Goal: Task Accomplishment & Management: Manage account settings

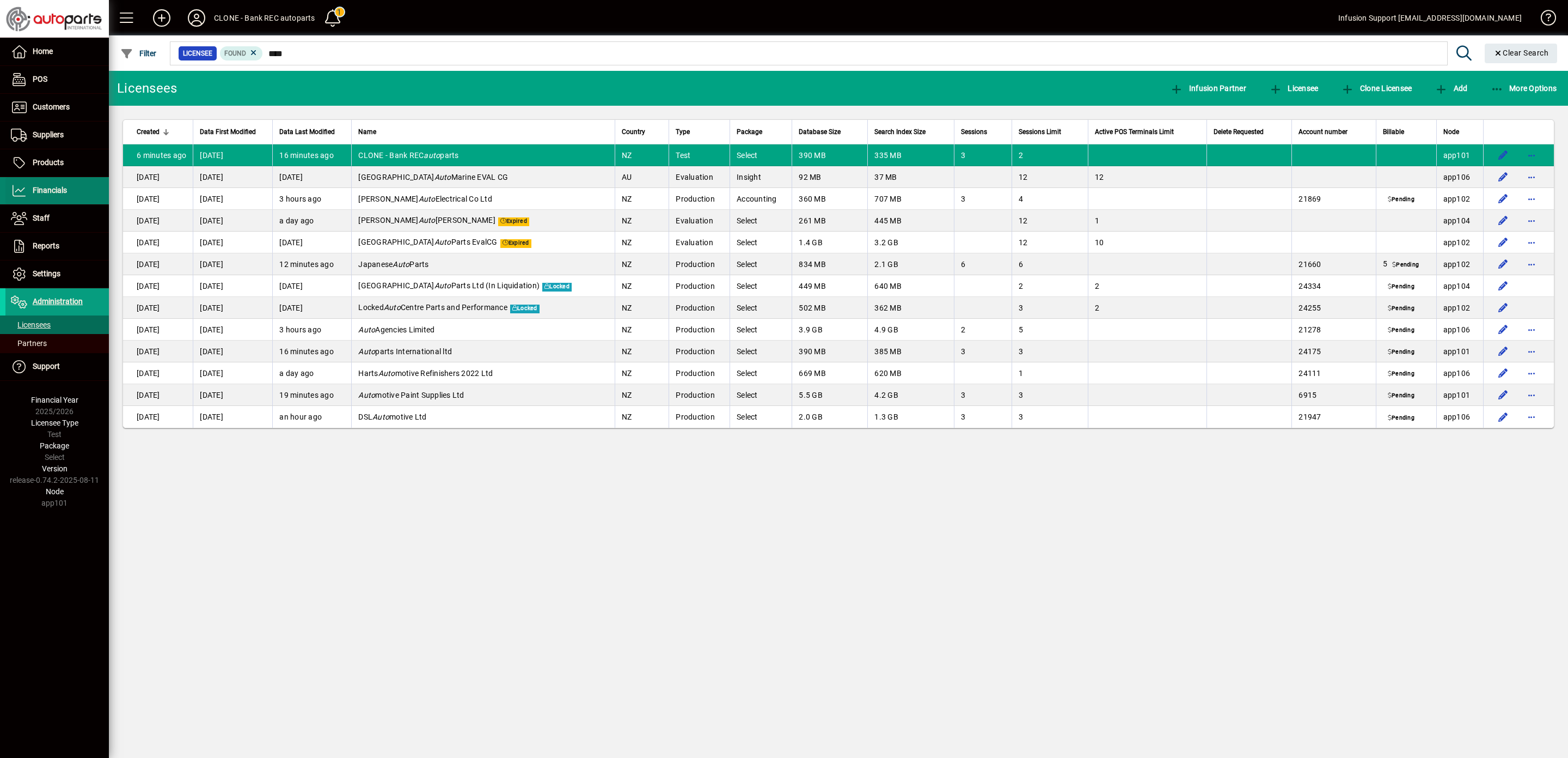
click at [46, 181] on span at bounding box center [57, 190] width 103 height 26
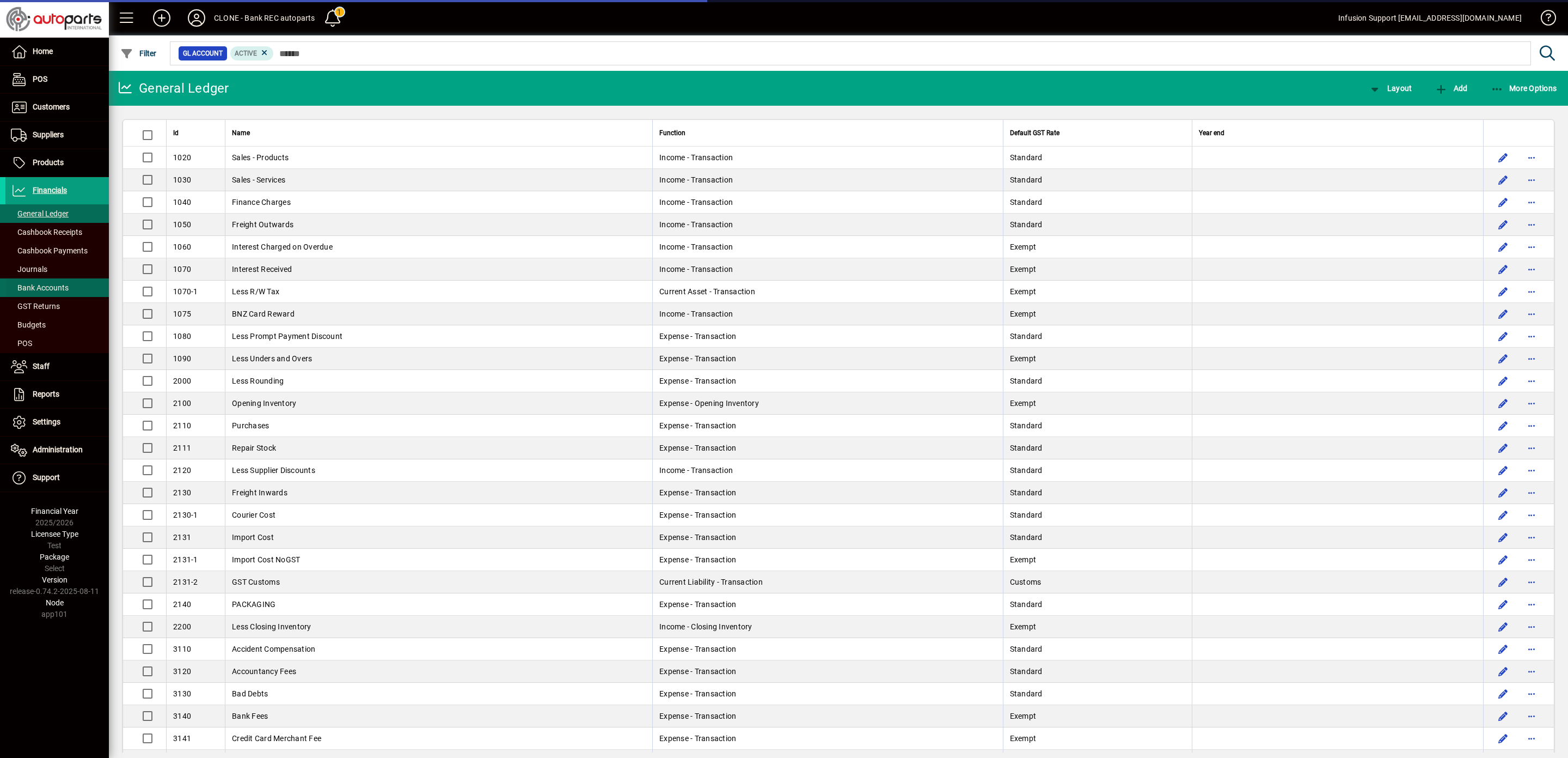
click at [46, 285] on span "Bank Accounts" at bounding box center [37, 288] width 63 height 11
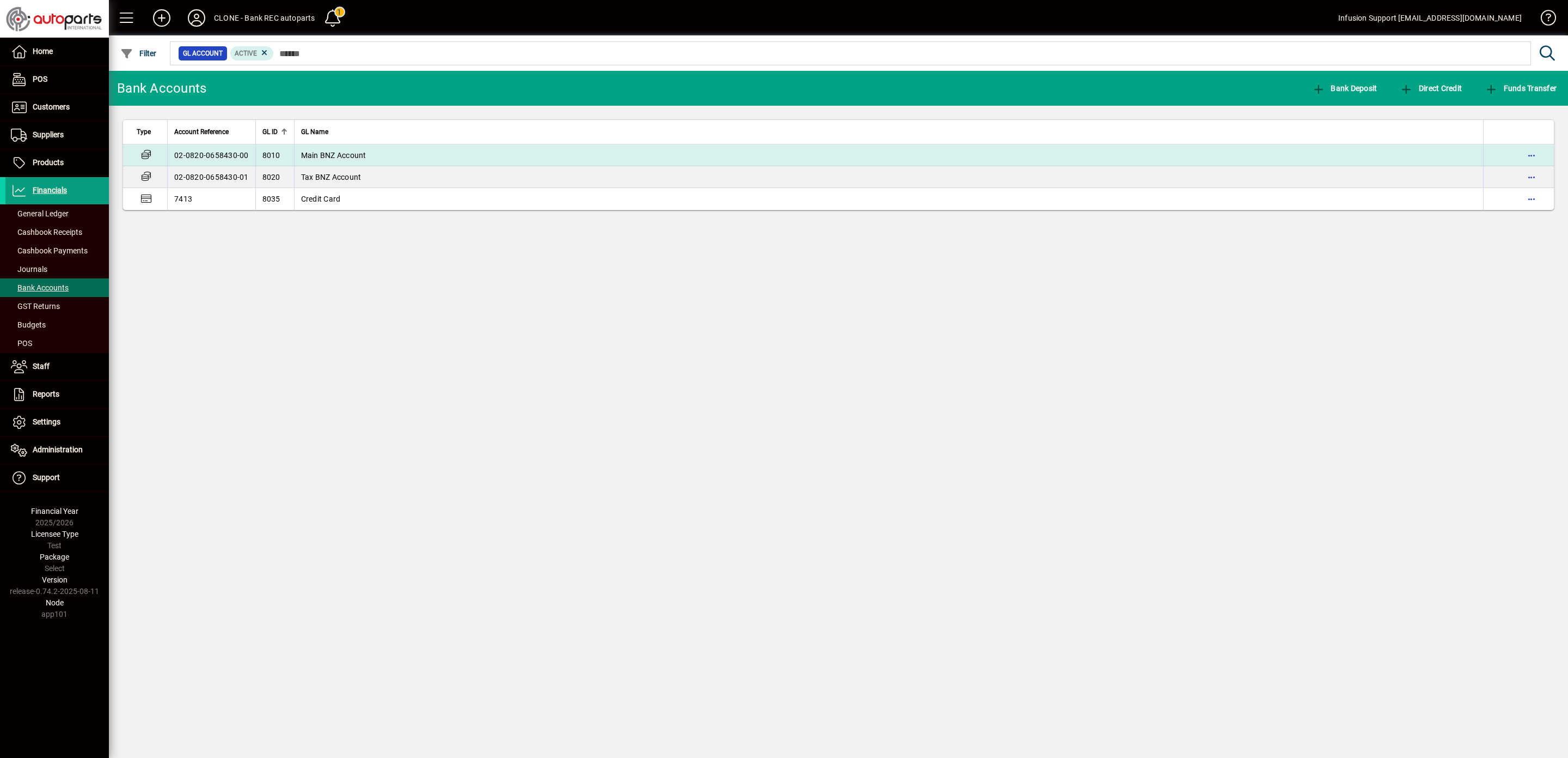
click at [362, 156] on span "Main BNZ Account" at bounding box center [333, 155] width 65 height 9
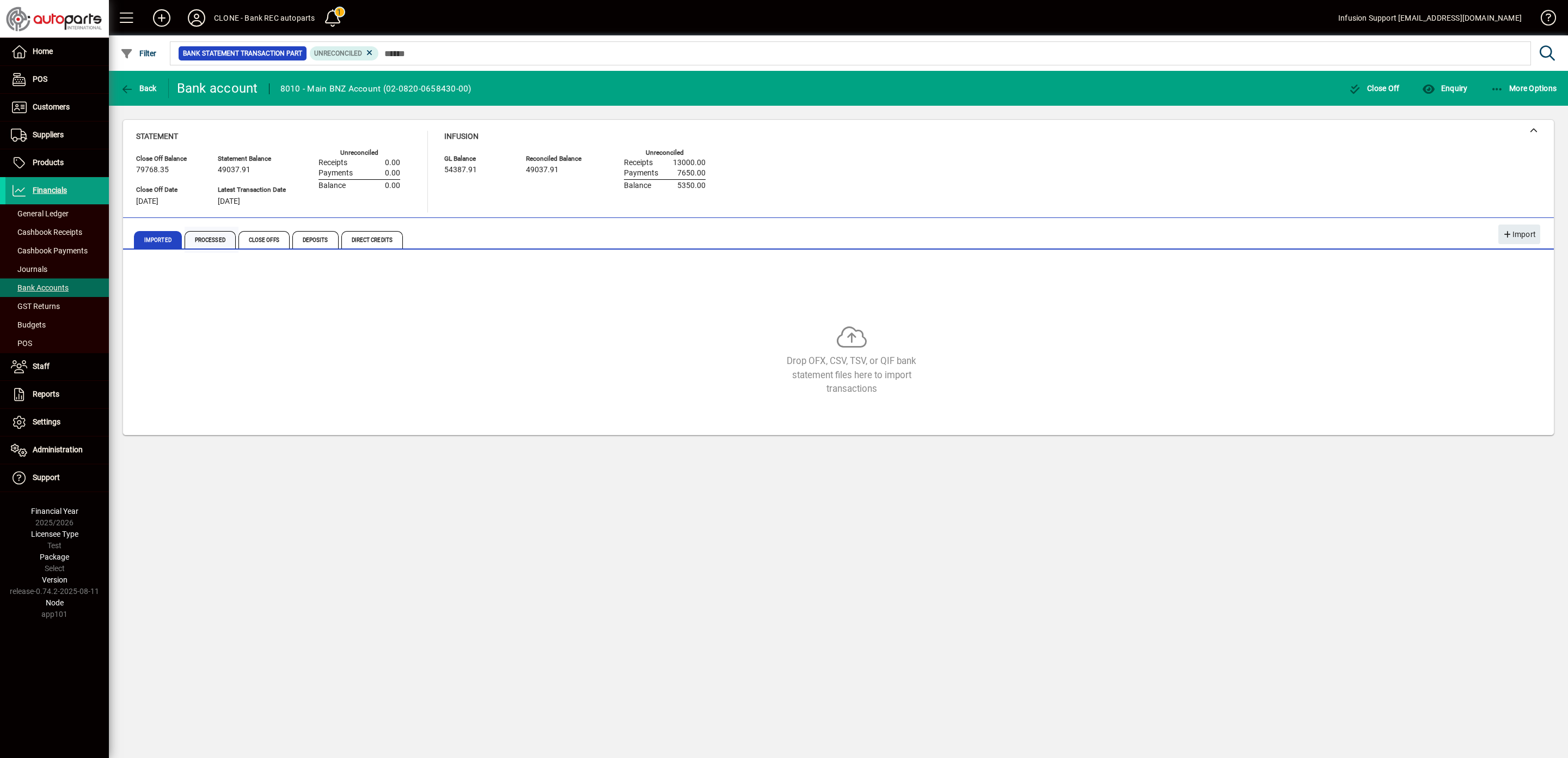
click at [214, 238] on span "Processed" at bounding box center [210, 240] width 51 height 18
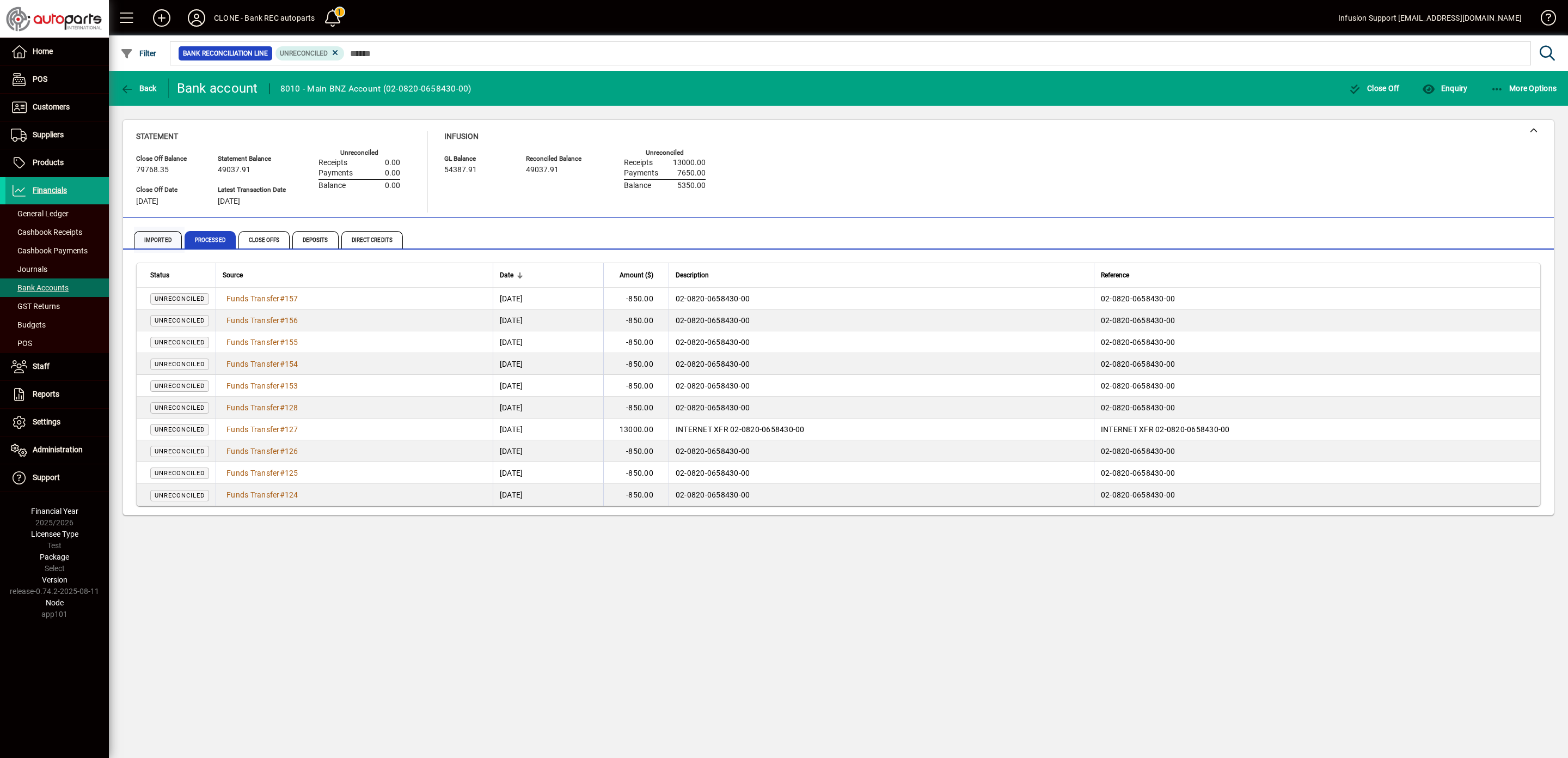
click at [167, 243] on span "Imported" at bounding box center [158, 240] width 48 height 18
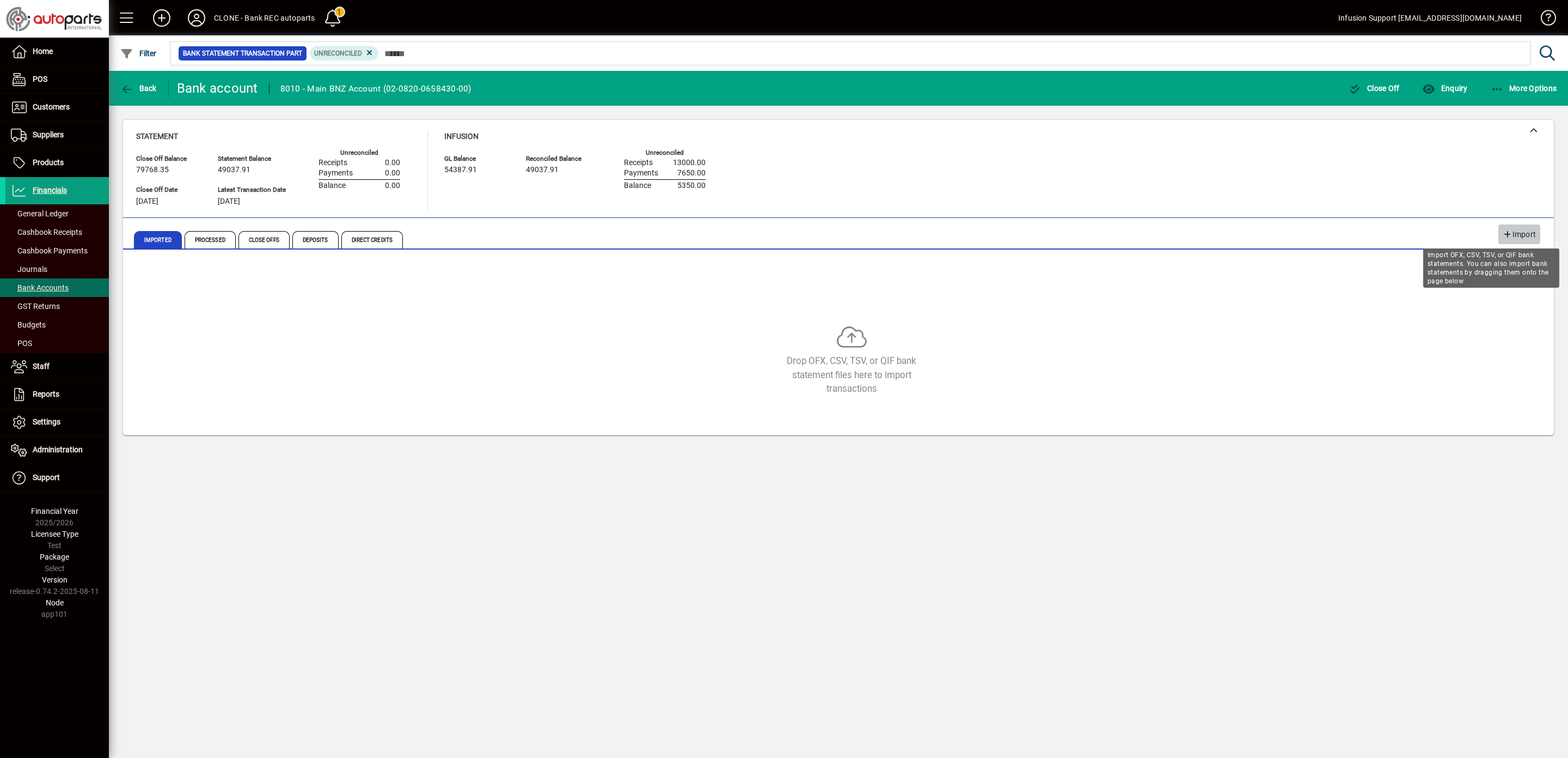
click at [1517, 233] on span "Import" at bounding box center [1518, 234] width 33 height 18
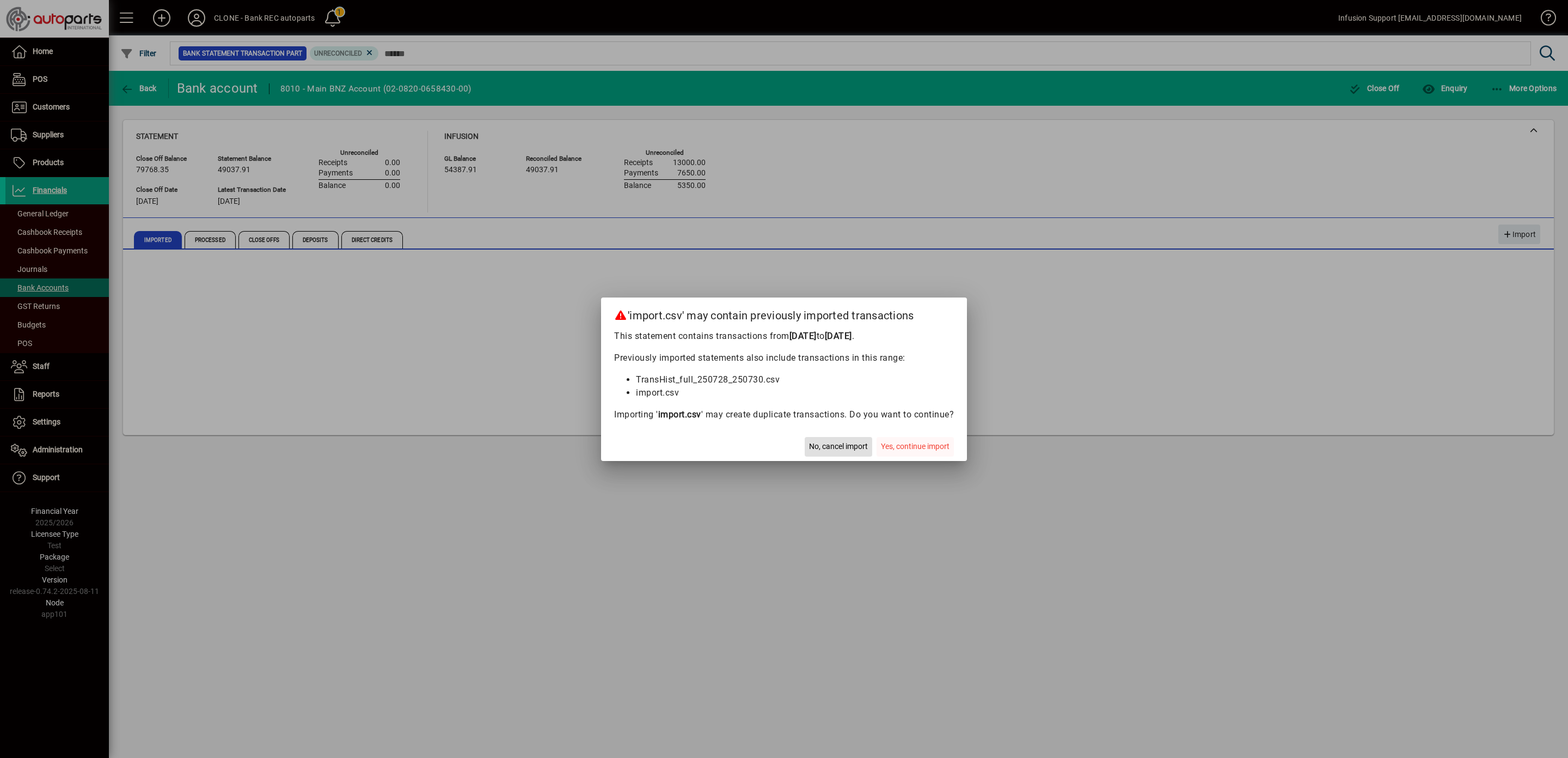
click at [917, 444] on span "Yes, continue import" at bounding box center [915, 446] width 69 height 11
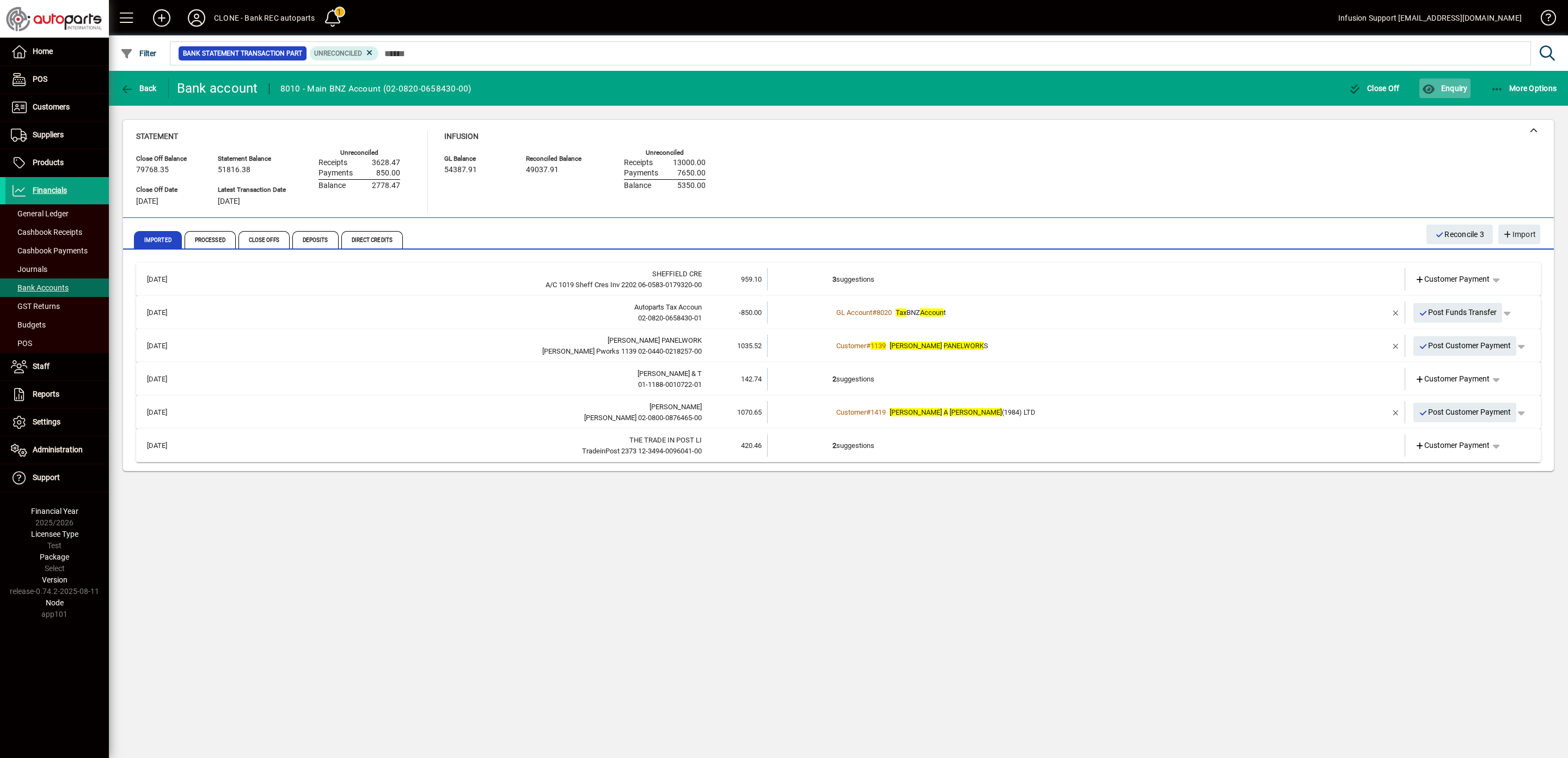
click at [1443, 89] on span "Enquiry" at bounding box center [1445, 88] width 45 height 9
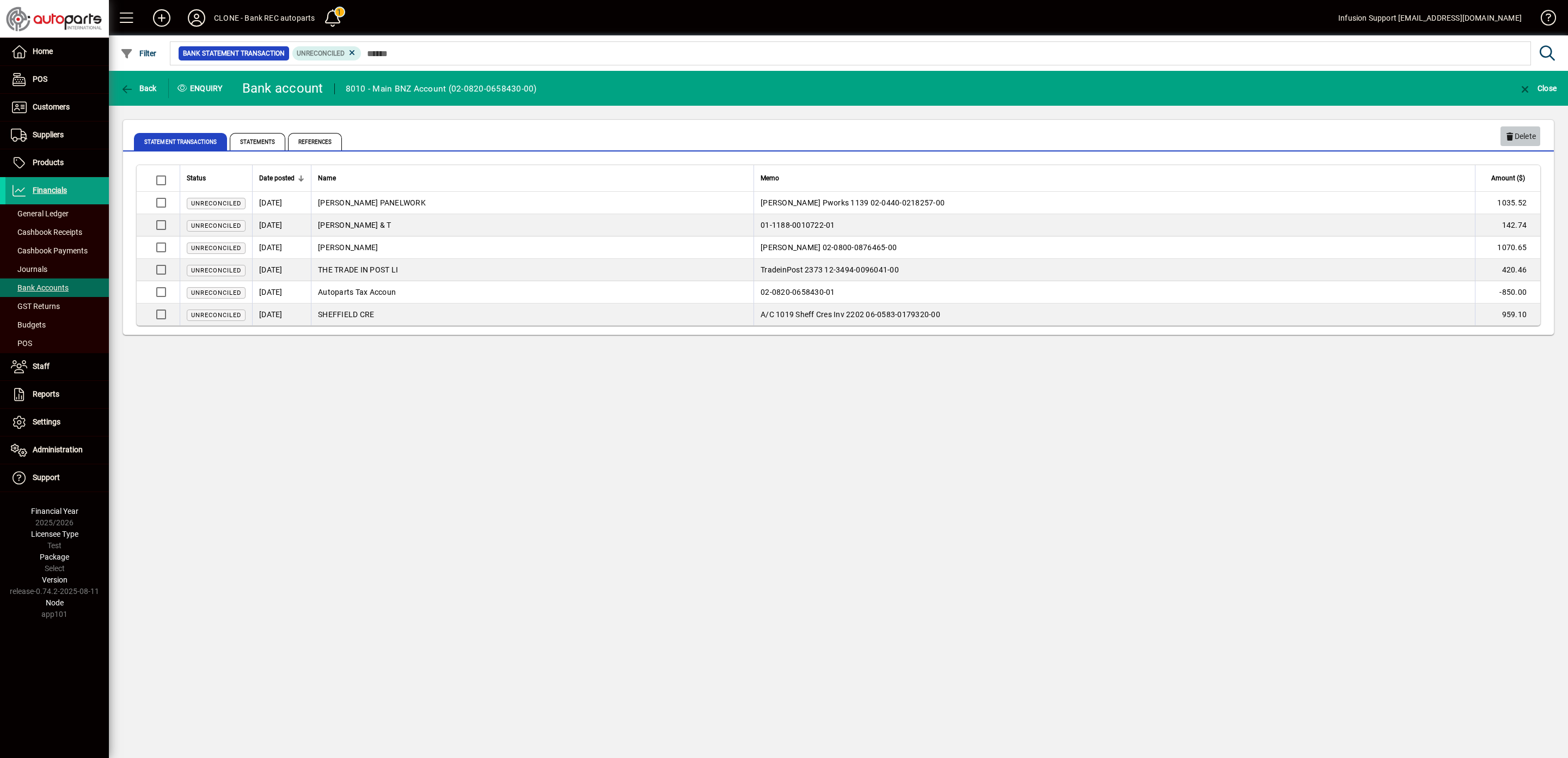
click at [1519, 136] on span "Delete" at bounding box center [1520, 136] width 31 height 18
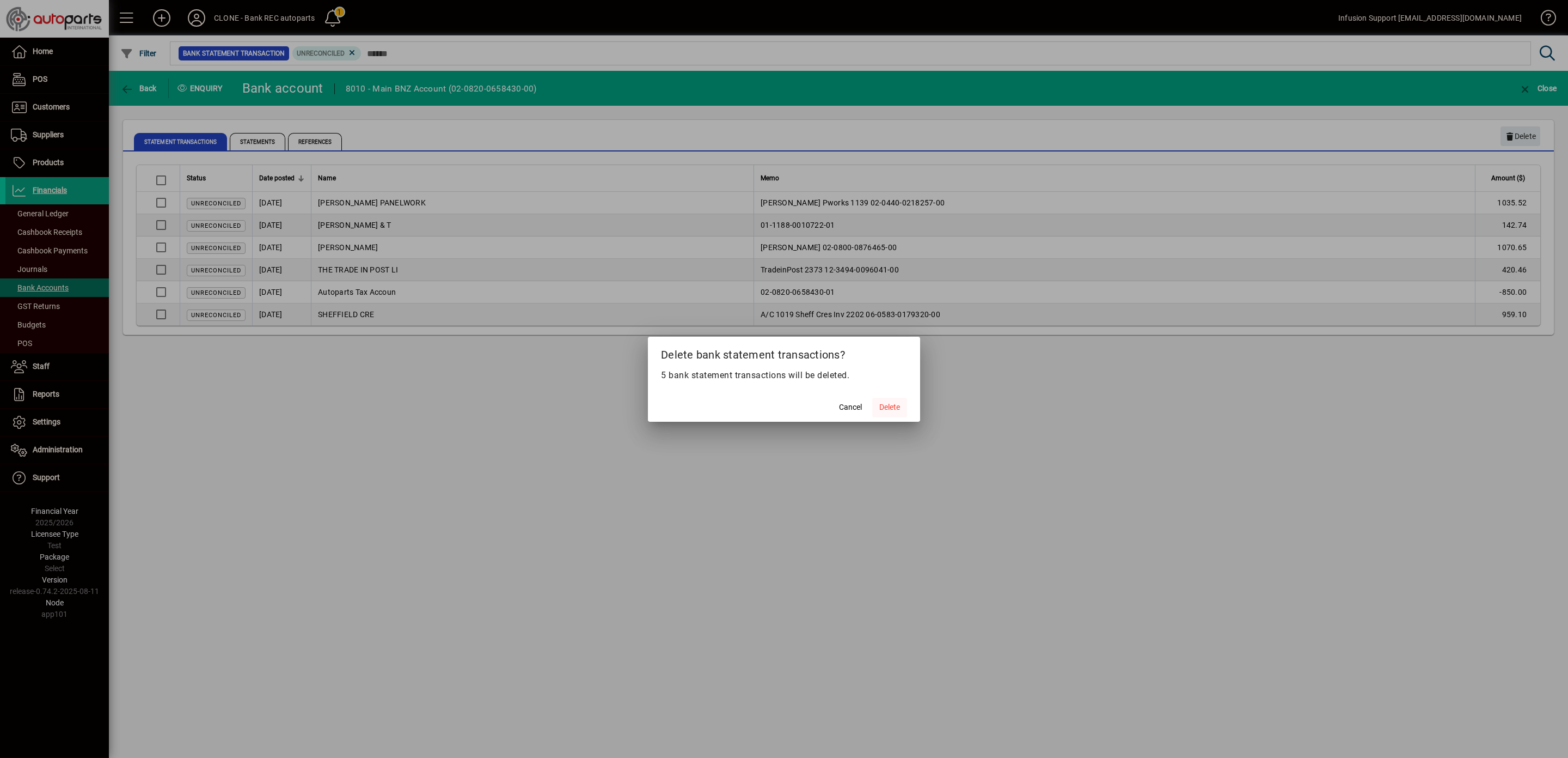
click at [898, 411] on span "Delete" at bounding box center [890, 407] width 21 height 11
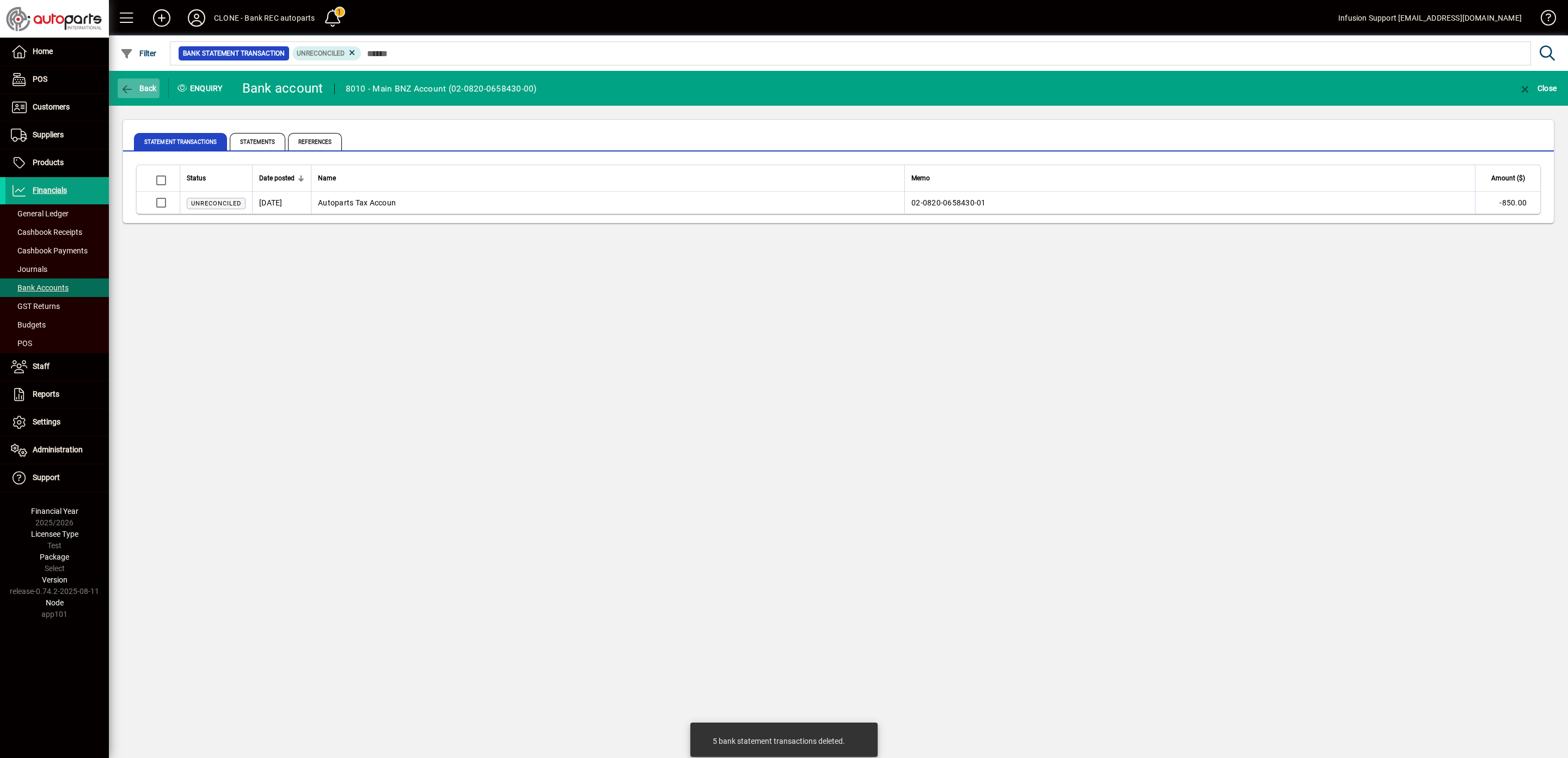
click at [128, 86] on icon "button" at bounding box center [127, 90] width 14 height 11
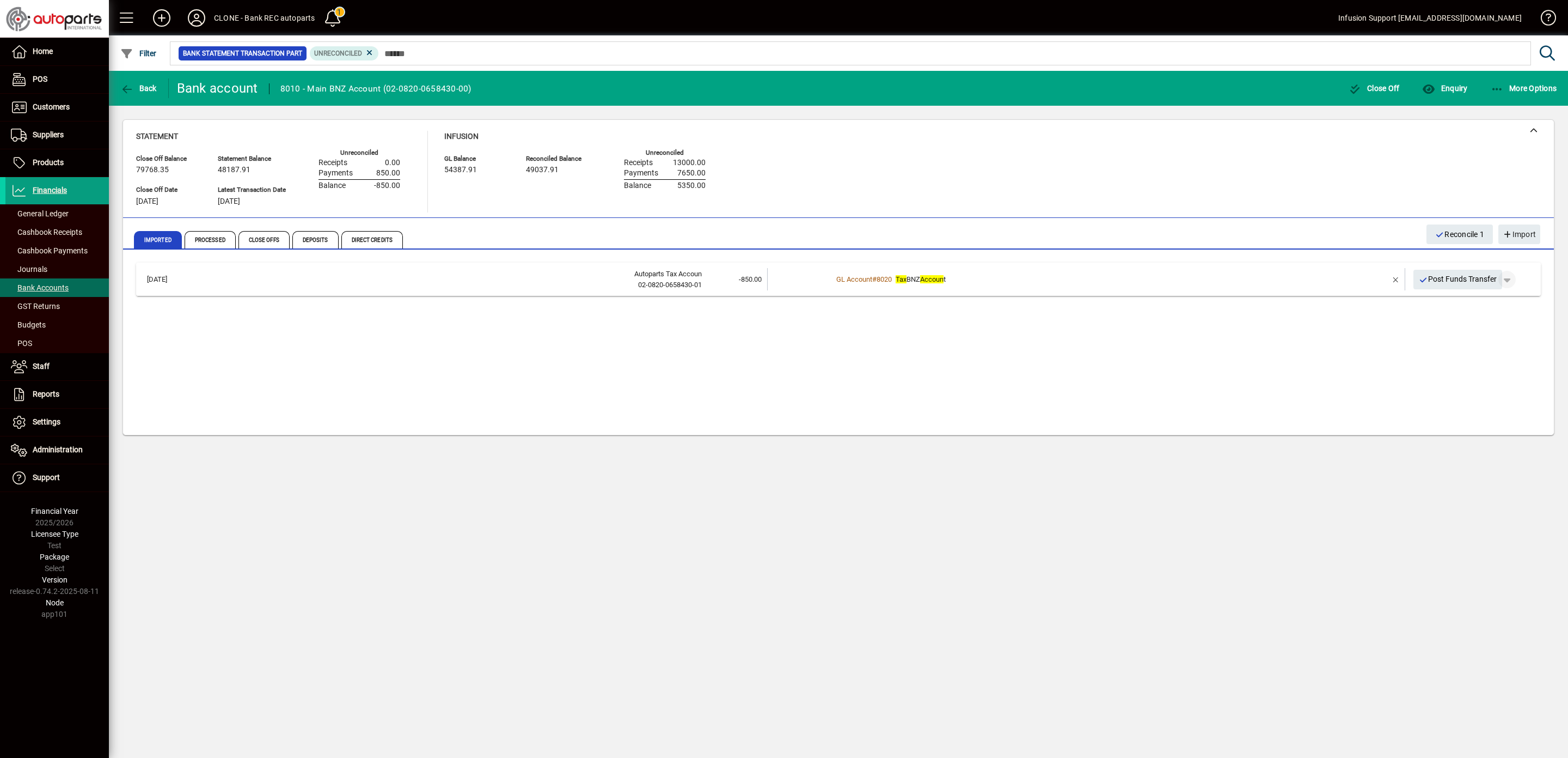
click at [1518, 278] on span "button" at bounding box center [1507, 279] width 26 height 26
click at [1485, 301] on span "Funds Transfer" at bounding box center [1480, 302] width 65 height 13
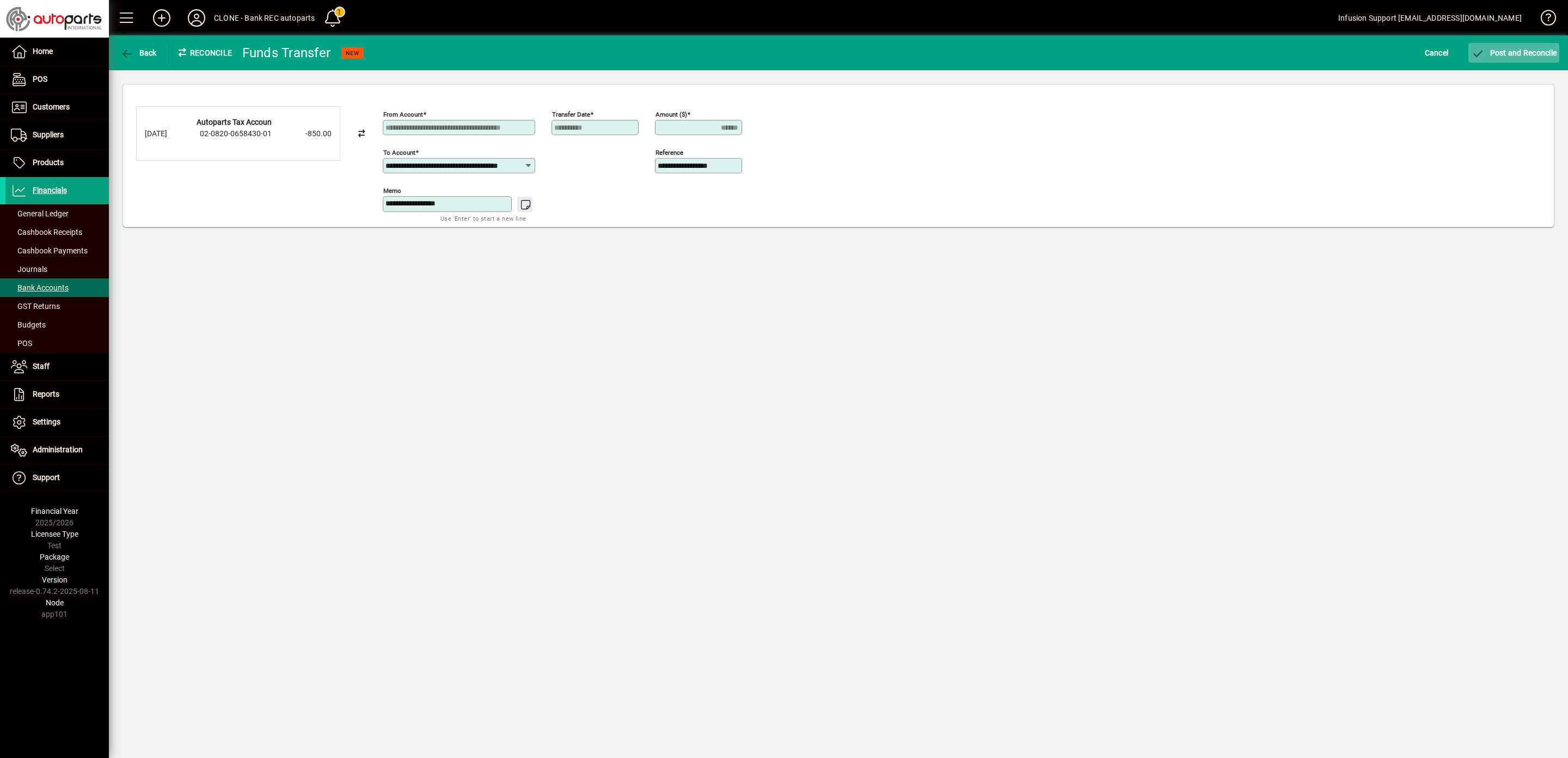
click at [1489, 49] on span "Post and Reconcile" at bounding box center [1513, 52] width 86 height 9
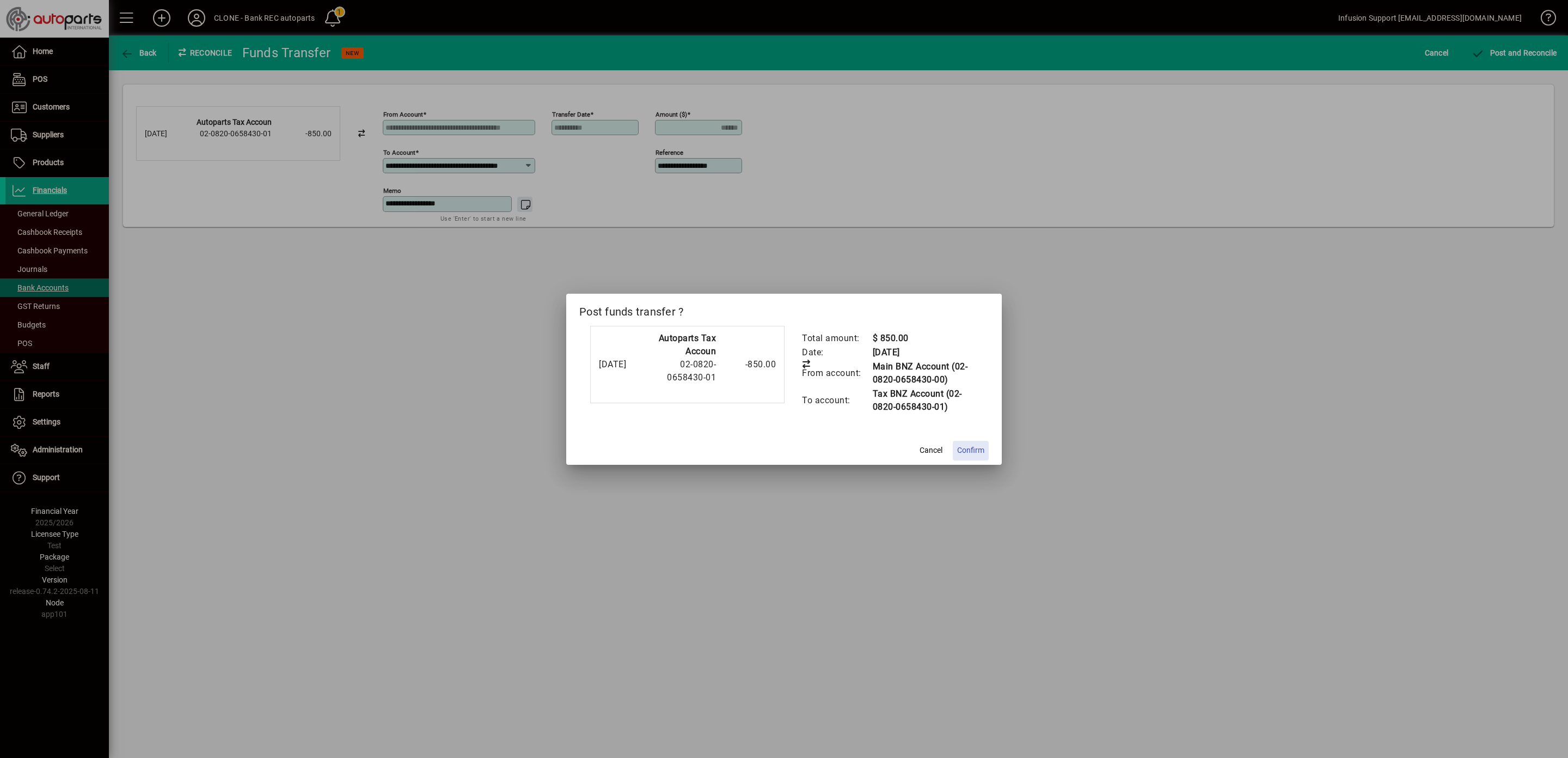
click at [973, 444] on span "Confirm" at bounding box center [971, 450] width 27 height 11
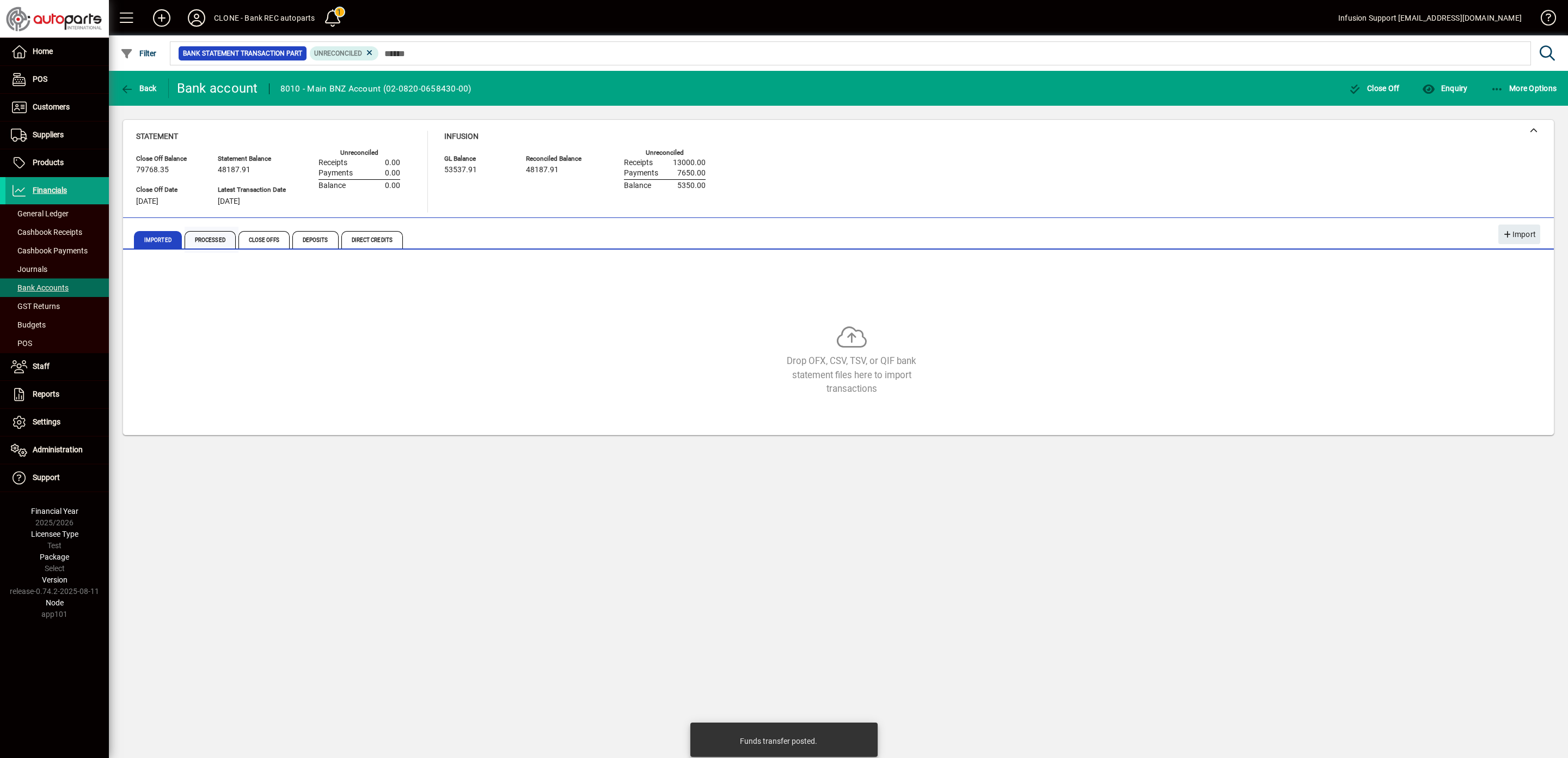
click at [220, 233] on span "Processed" at bounding box center [210, 240] width 51 height 18
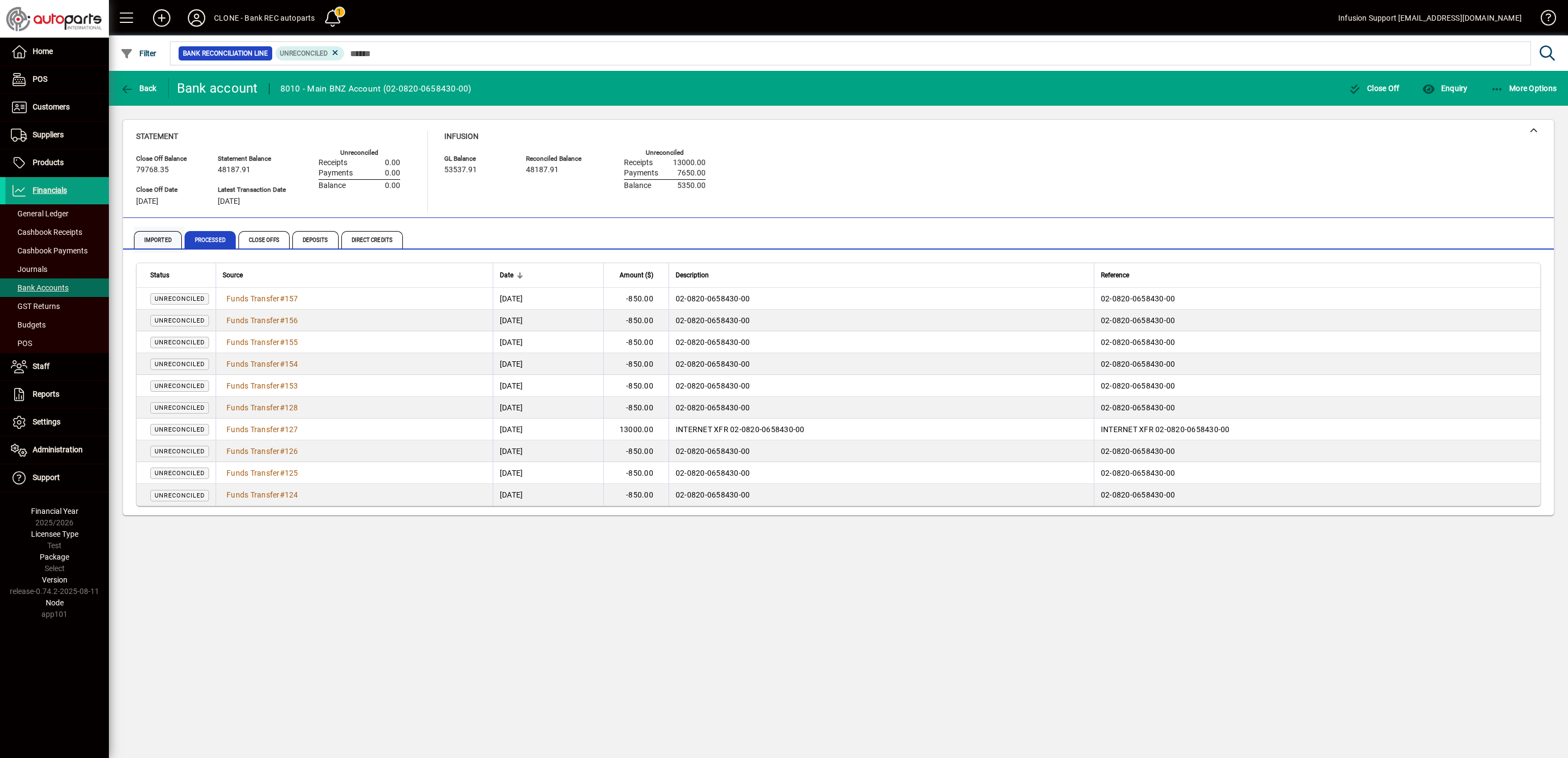
click at [170, 237] on span "Imported" at bounding box center [158, 240] width 48 height 18
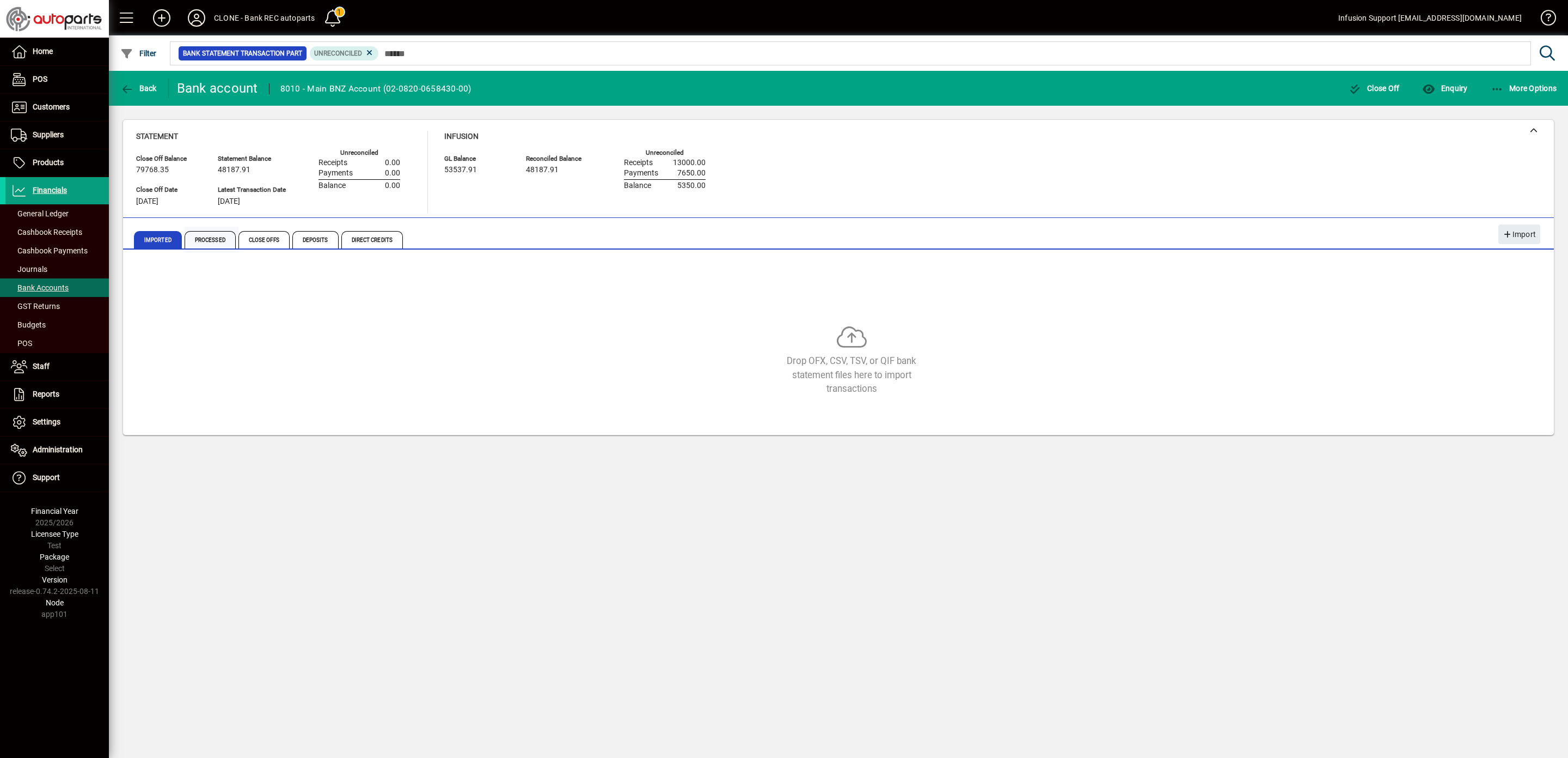
click at [208, 235] on span "Processed" at bounding box center [210, 240] width 51 height 18
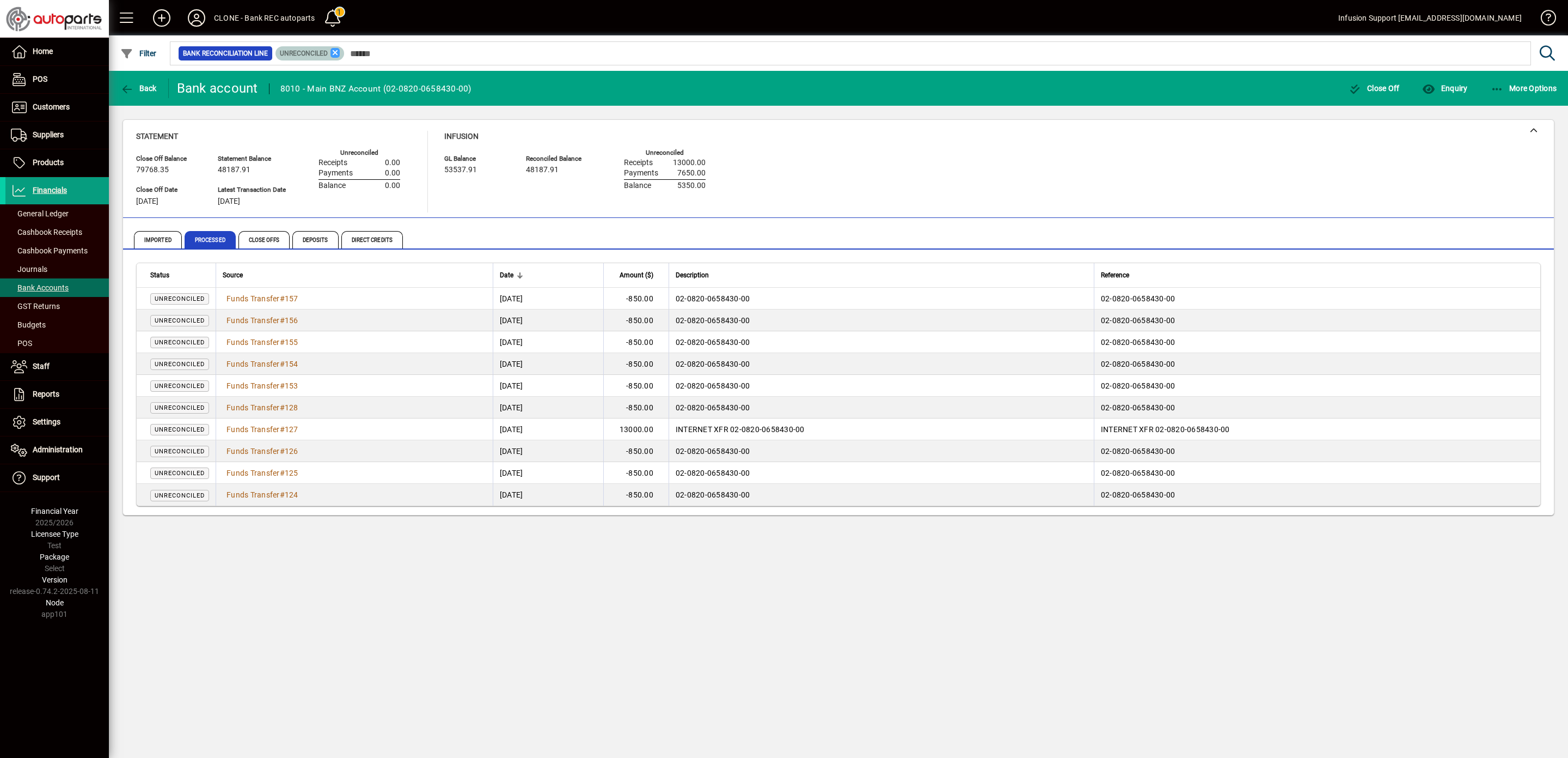
click at [340, 50] on icon at bounding box center [335, 53] width 10 height 10
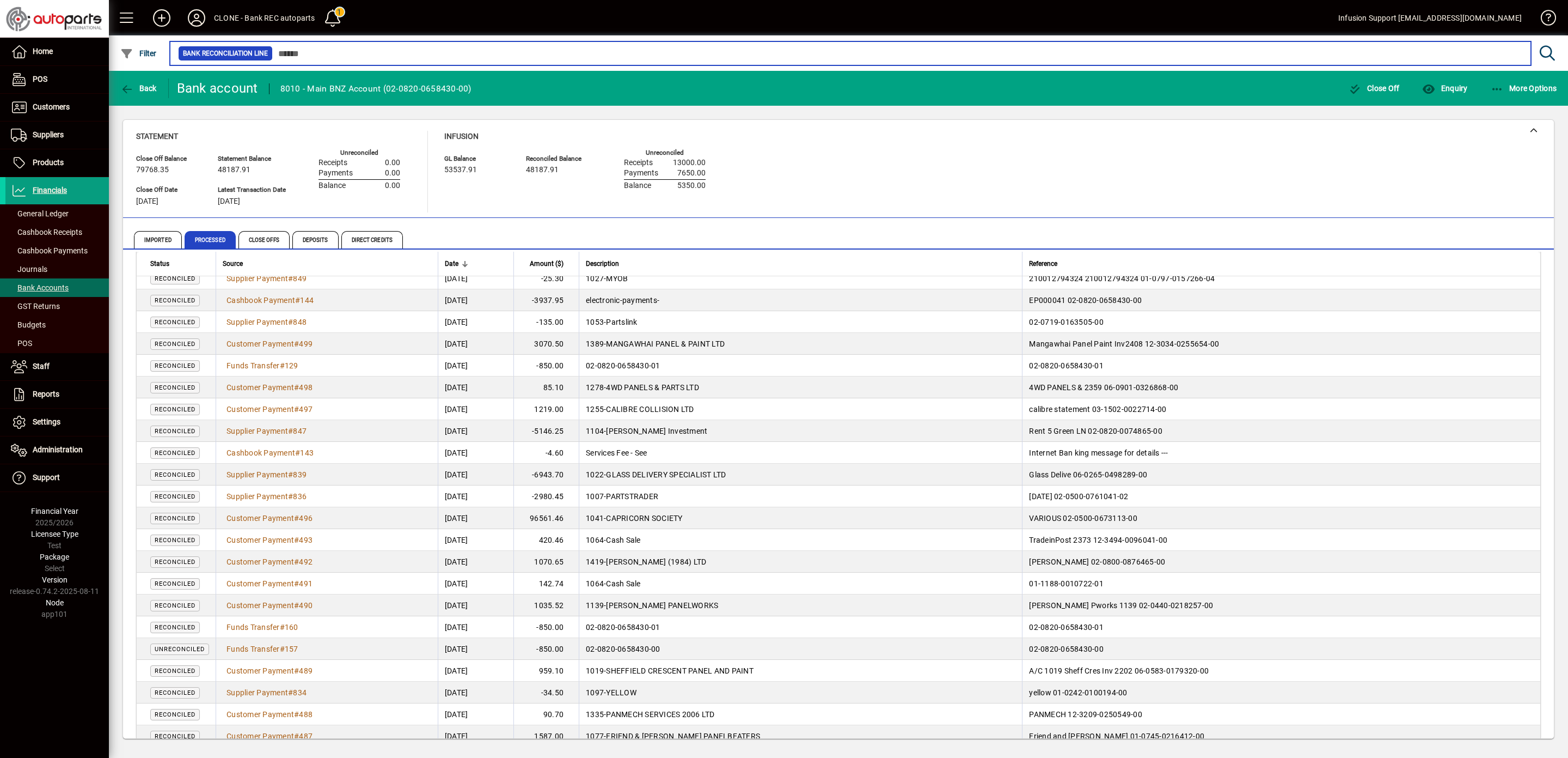
scroll to position [809, 0]
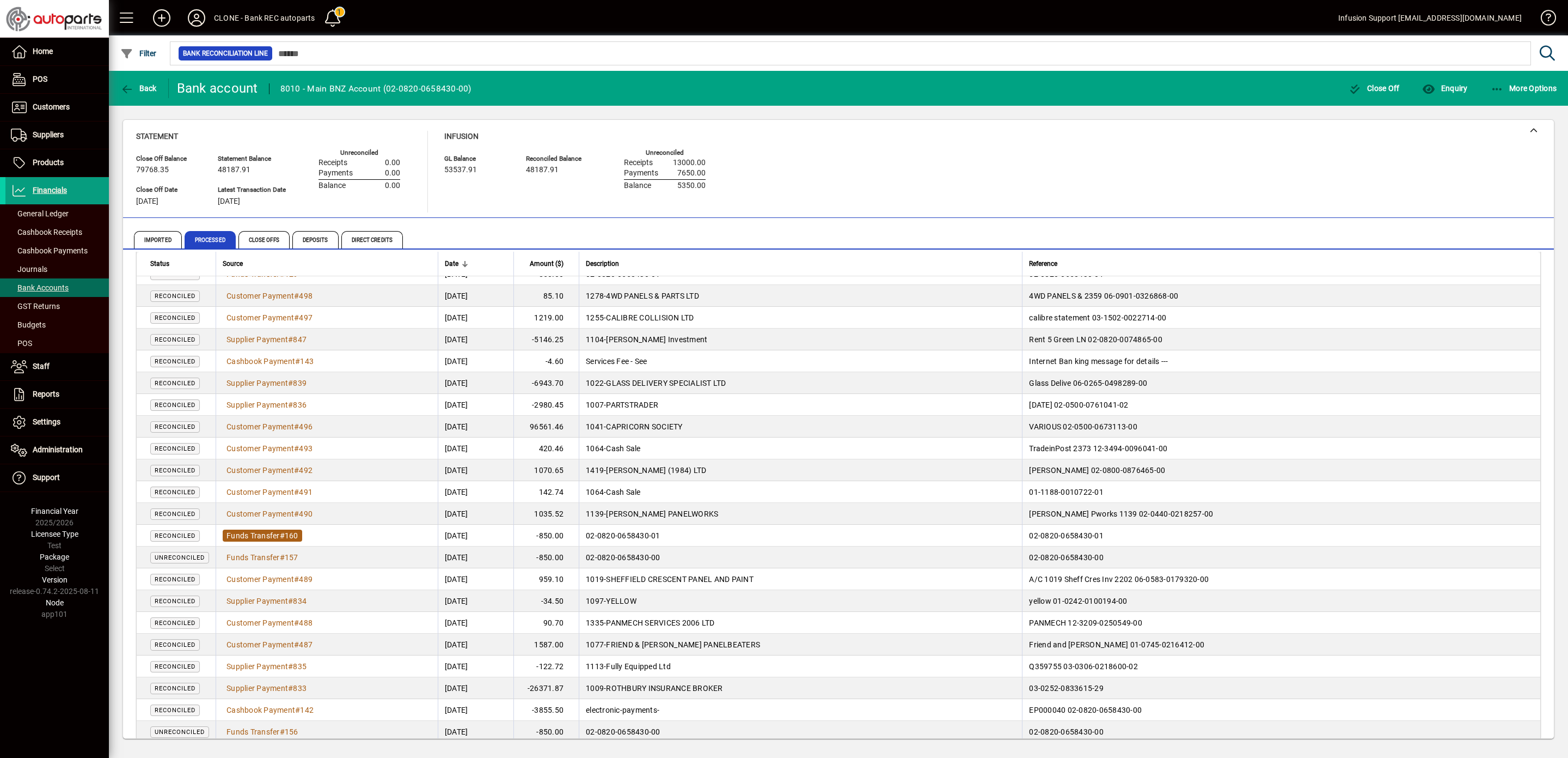
click at [273, 534] on span "Funds Transfer" at bounding box center [253, 535] width 54 height 9
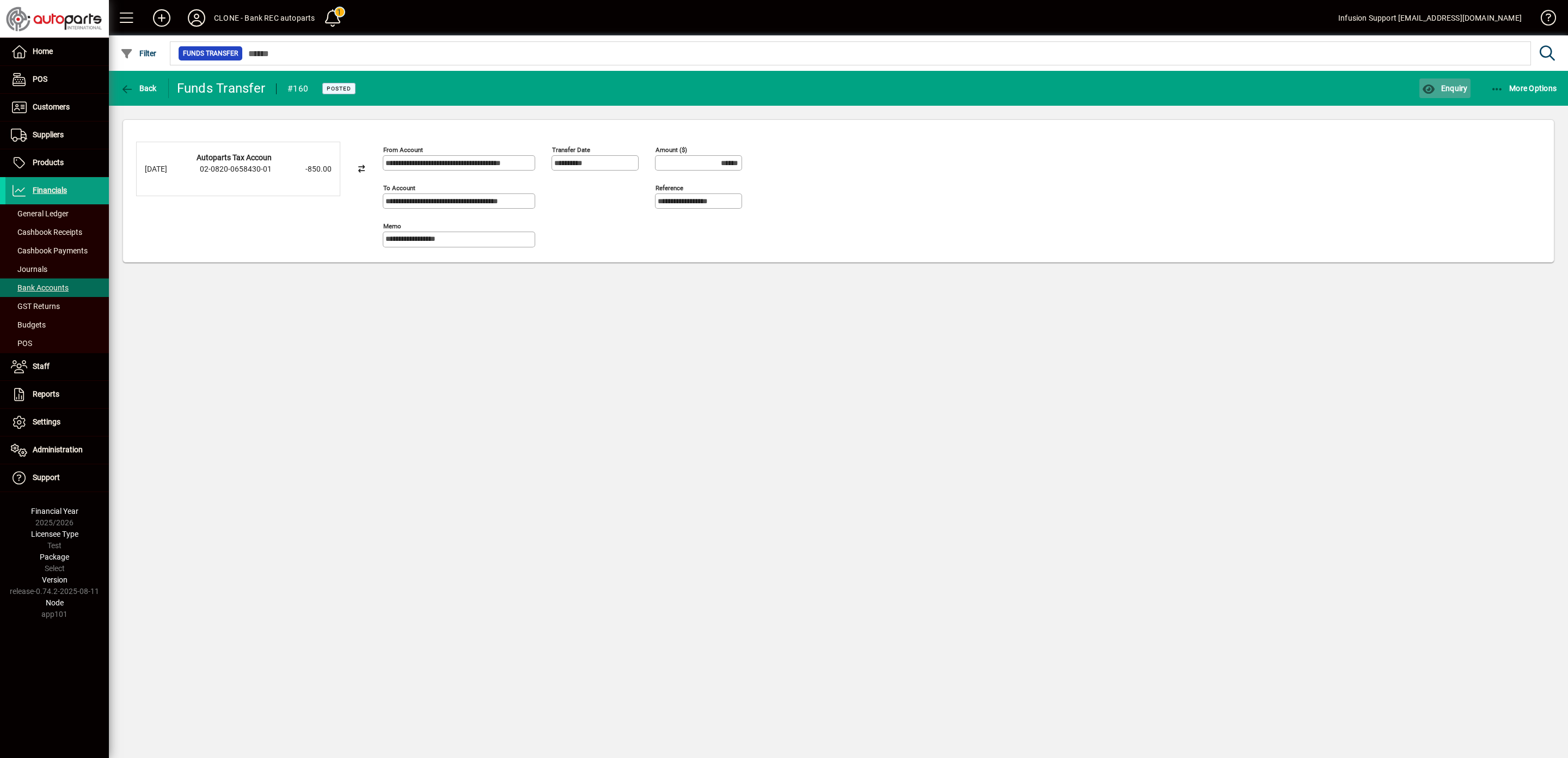
click at [1449, 87] on span "Enquiry" at bounding box center [1445, 88] width 45 height 9
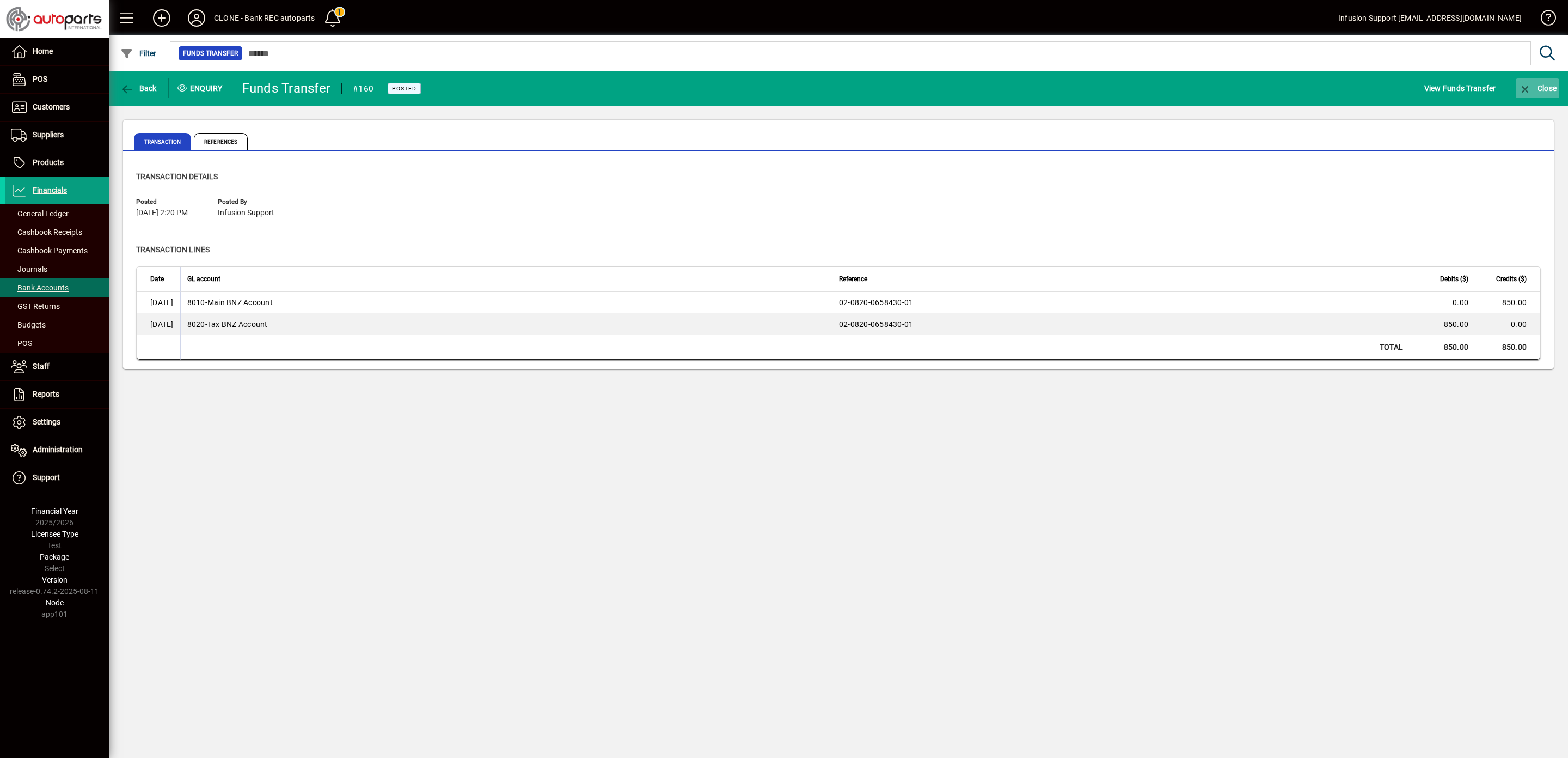
click at [1527, 85] on icon "button" at bounding box center [1525, 90] width 14 height 11
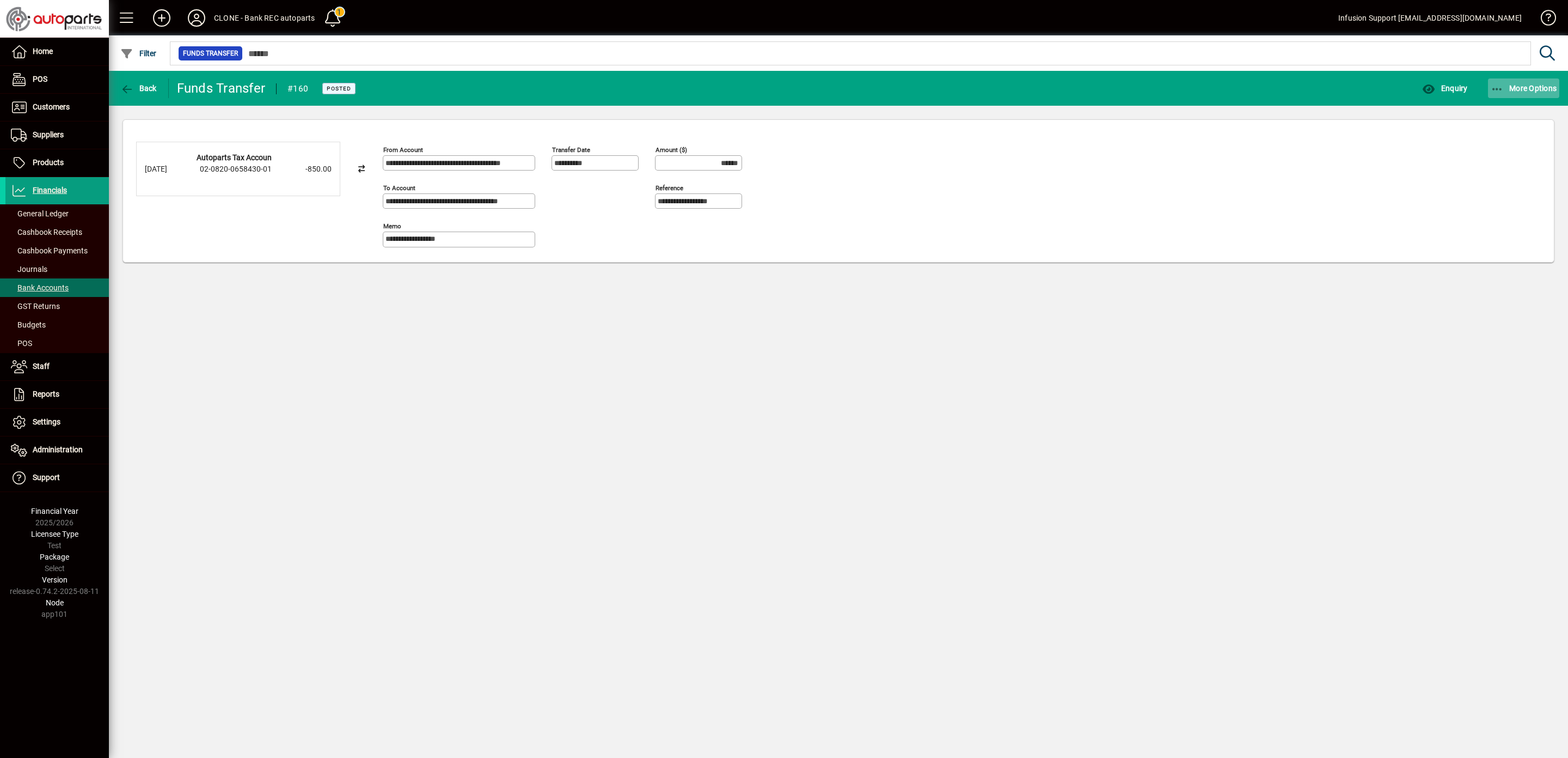
click at [1510, 91] on span "More Options" at bounding box center [1523, 88] width 67 height 9
click at [1489, 107] on span "Reverse" at bounding box center [1513, 112] width 91 height 13
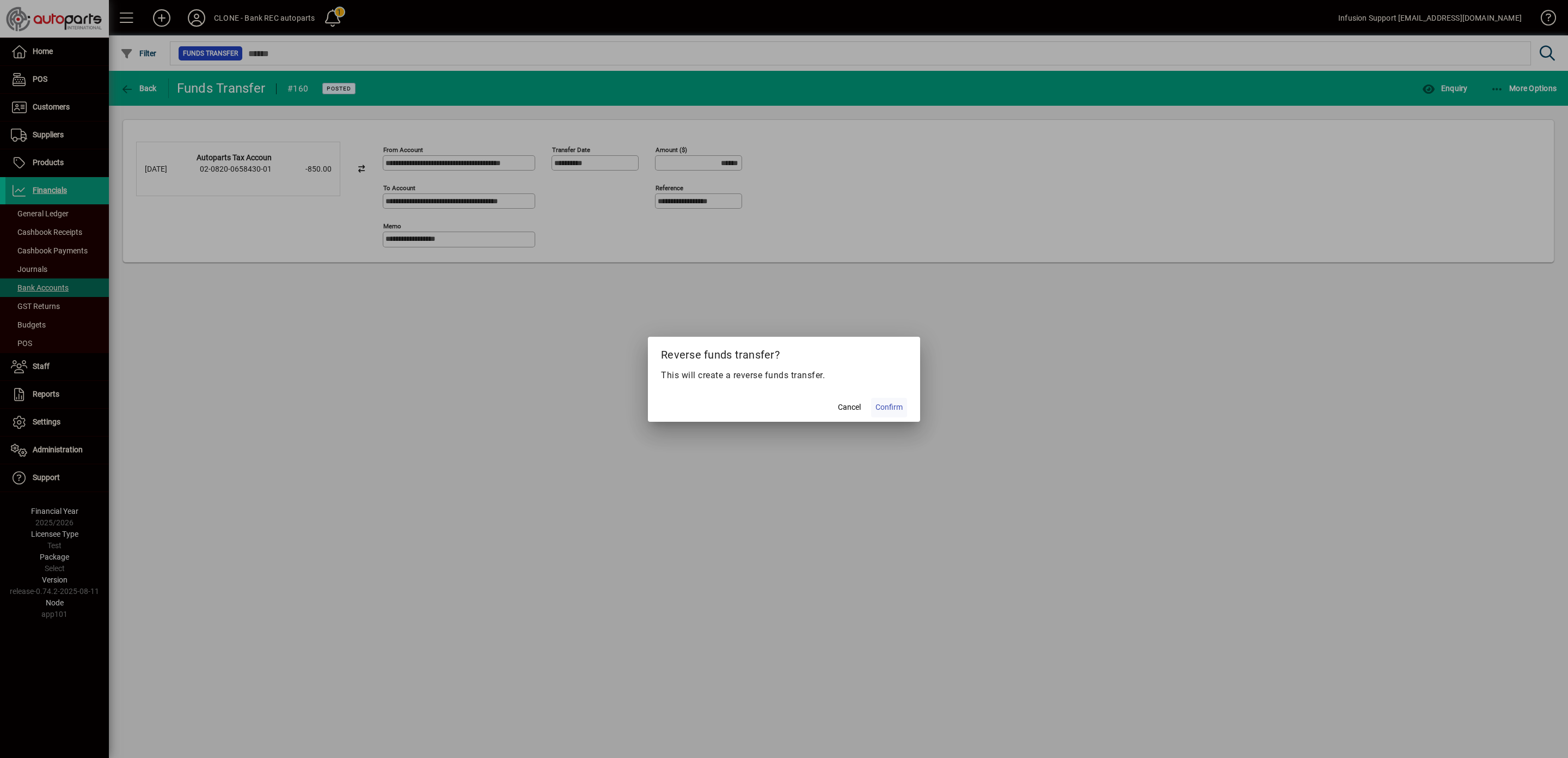
click at [888, 405] on span "Confirm" at bounding box center [889, 407] width 27 height 11
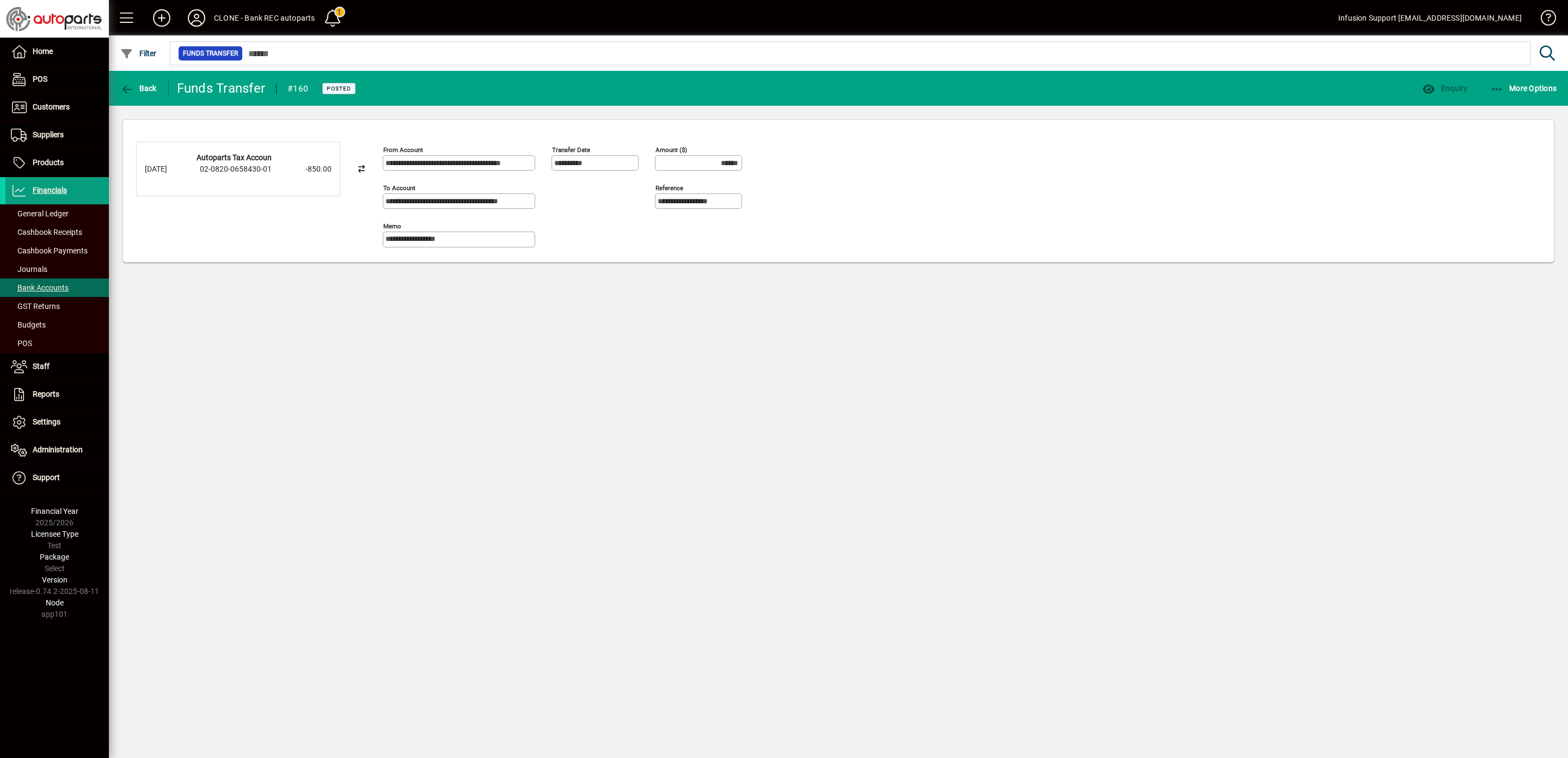
type input "*******"
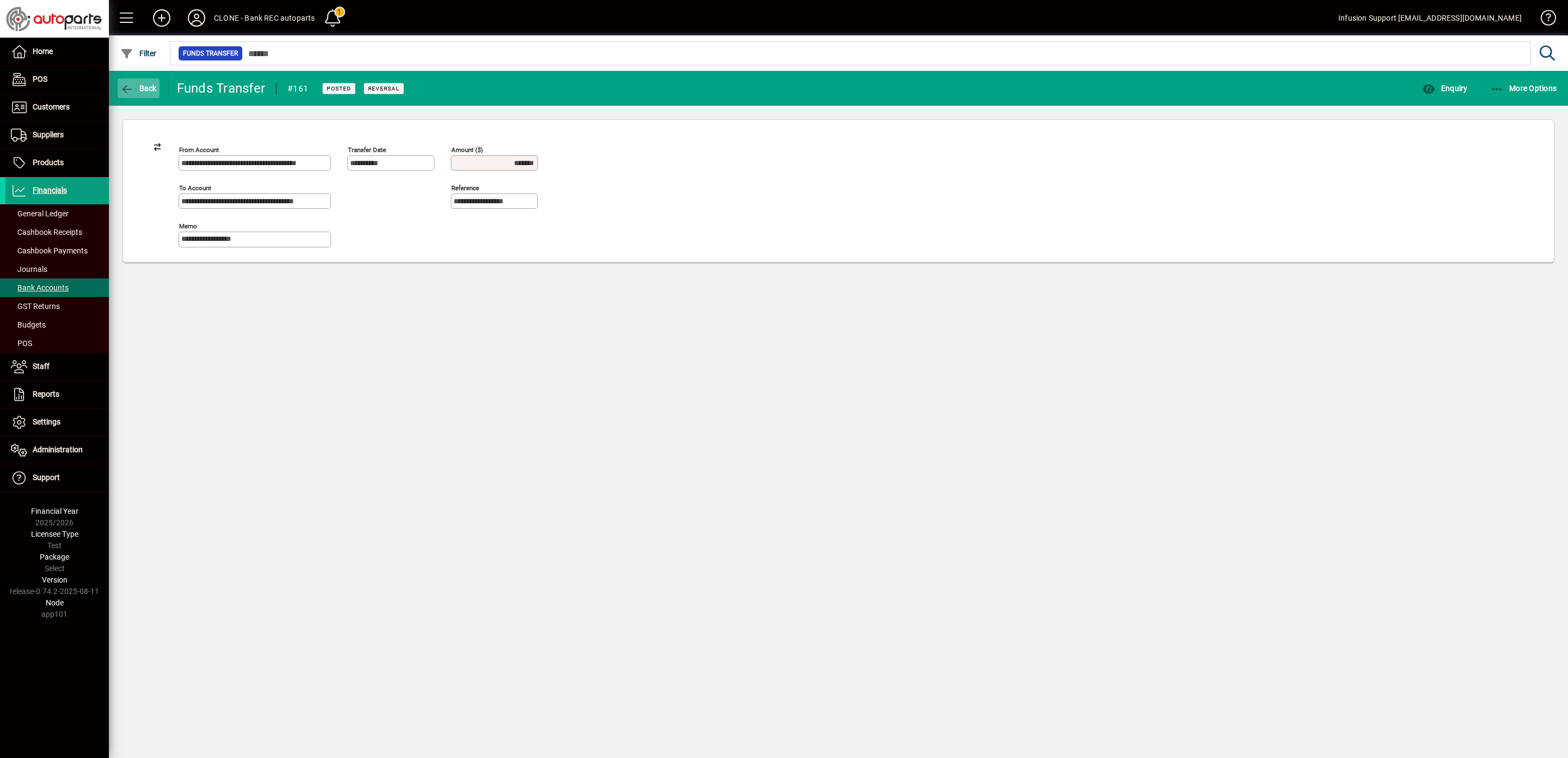
click at [128, 89] on icon "button" at bounding box center [127, 90] width 14 height 11
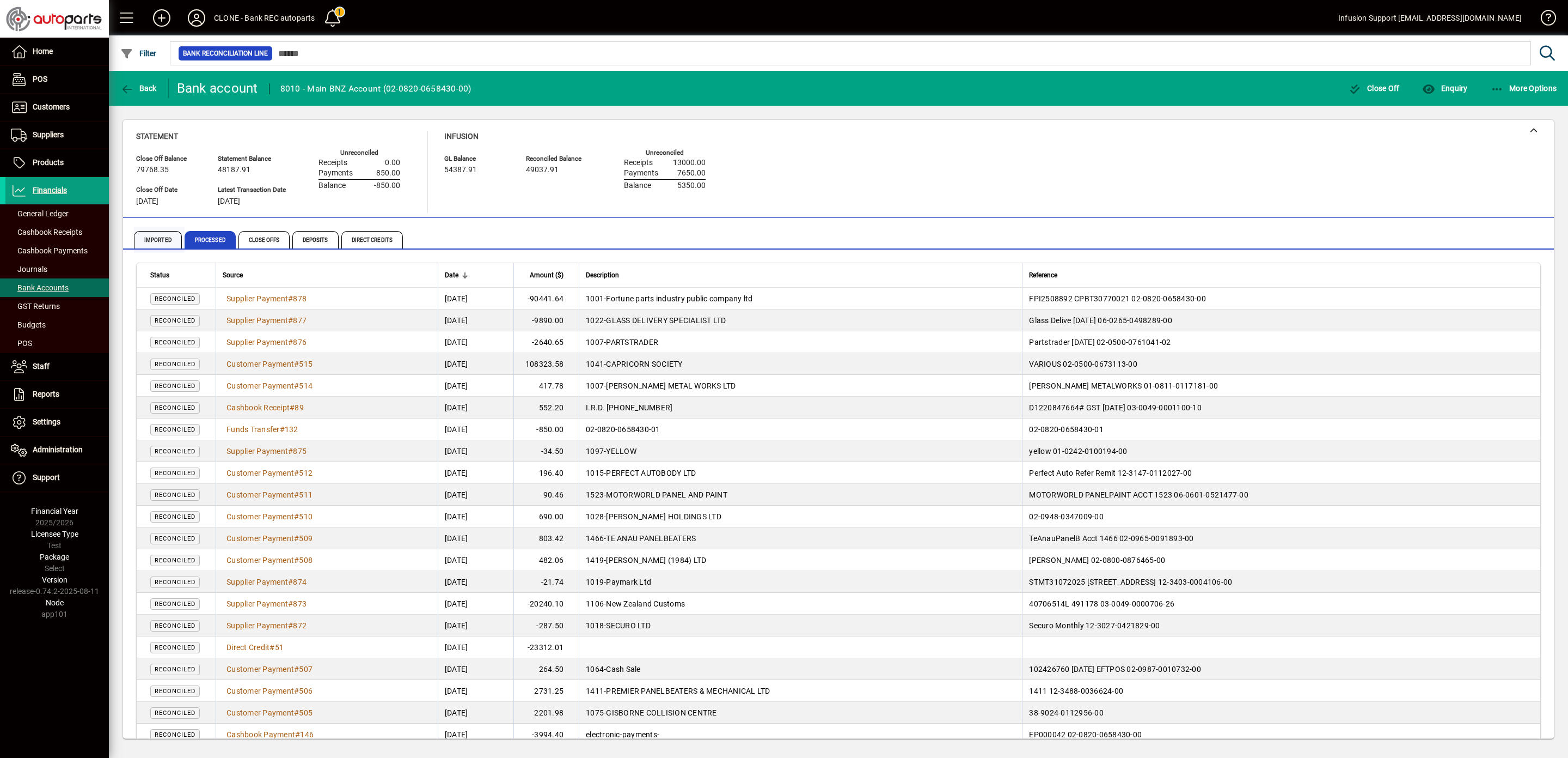
click at [156, 237] on span "Imported" at bounding box center [158, 240] width 48 height 18
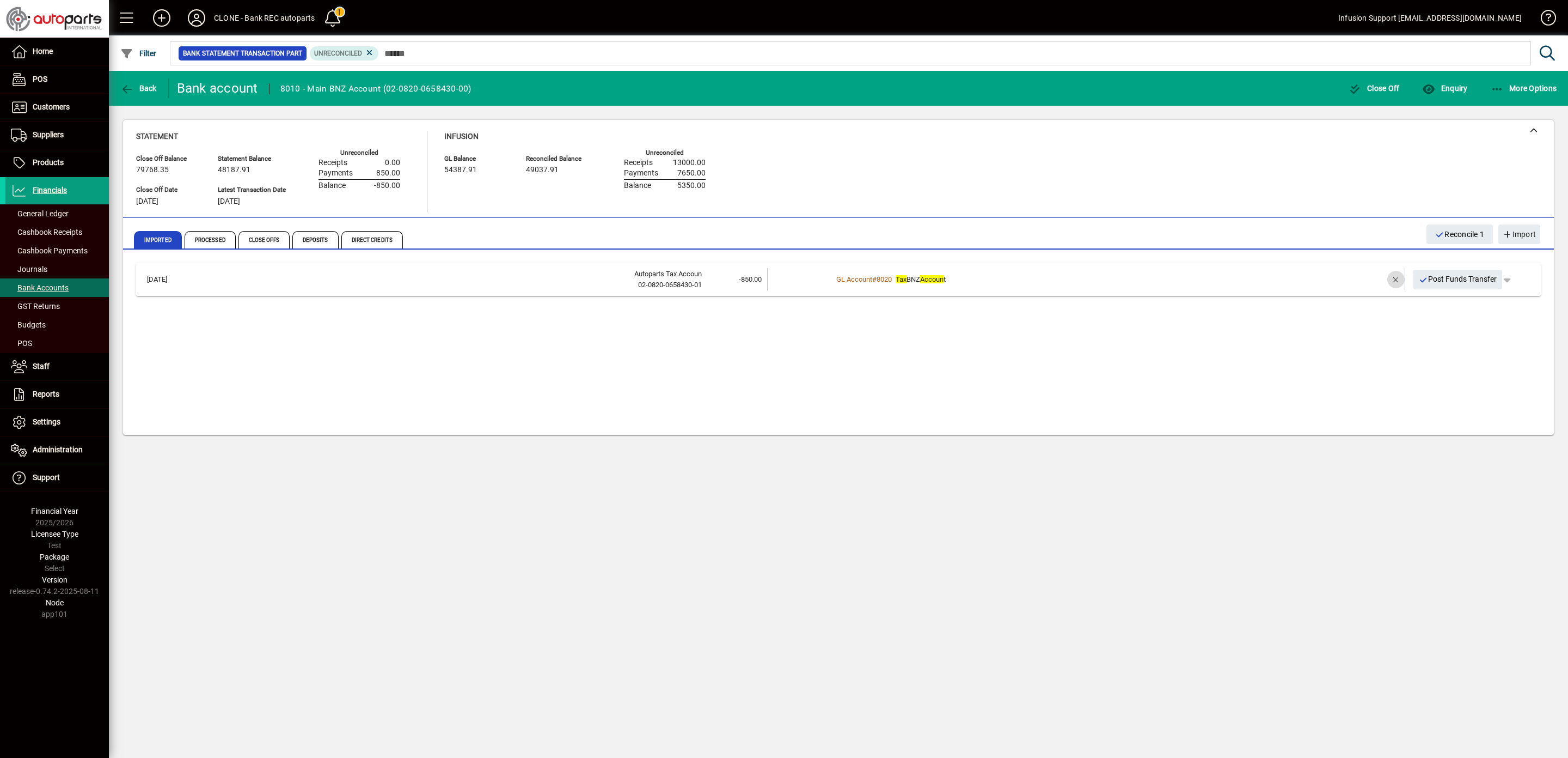
click at [1386, 278] on span "button" at bounding box center [1396, 279] width 26 height 26
click at [857, 278] on td "10 suggestions" at bounding box center [1086, 279] width 509 height 22
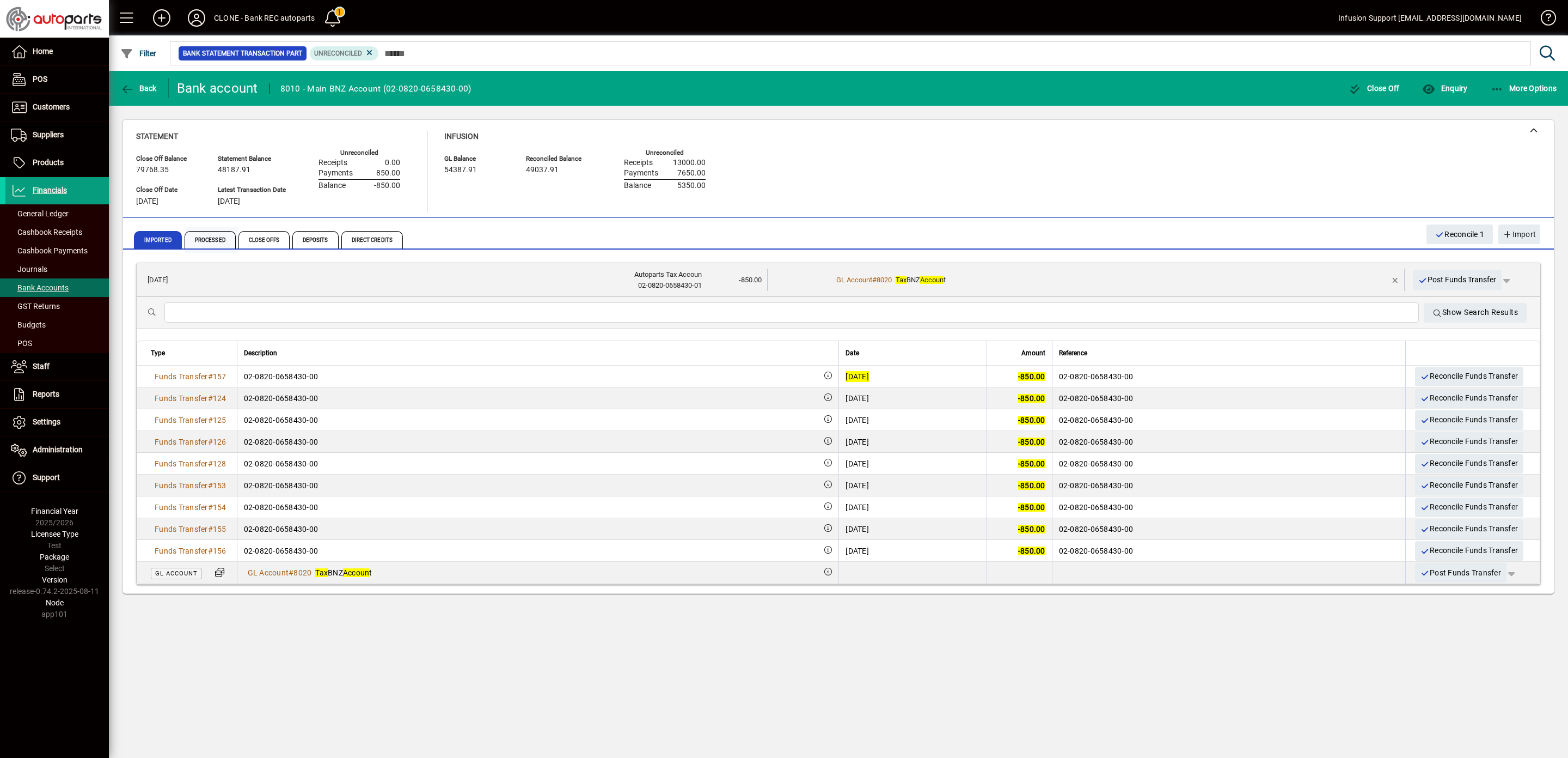
click at [204, 240] on span "Processed" at bounding box center [210, 240] width 51 height 18
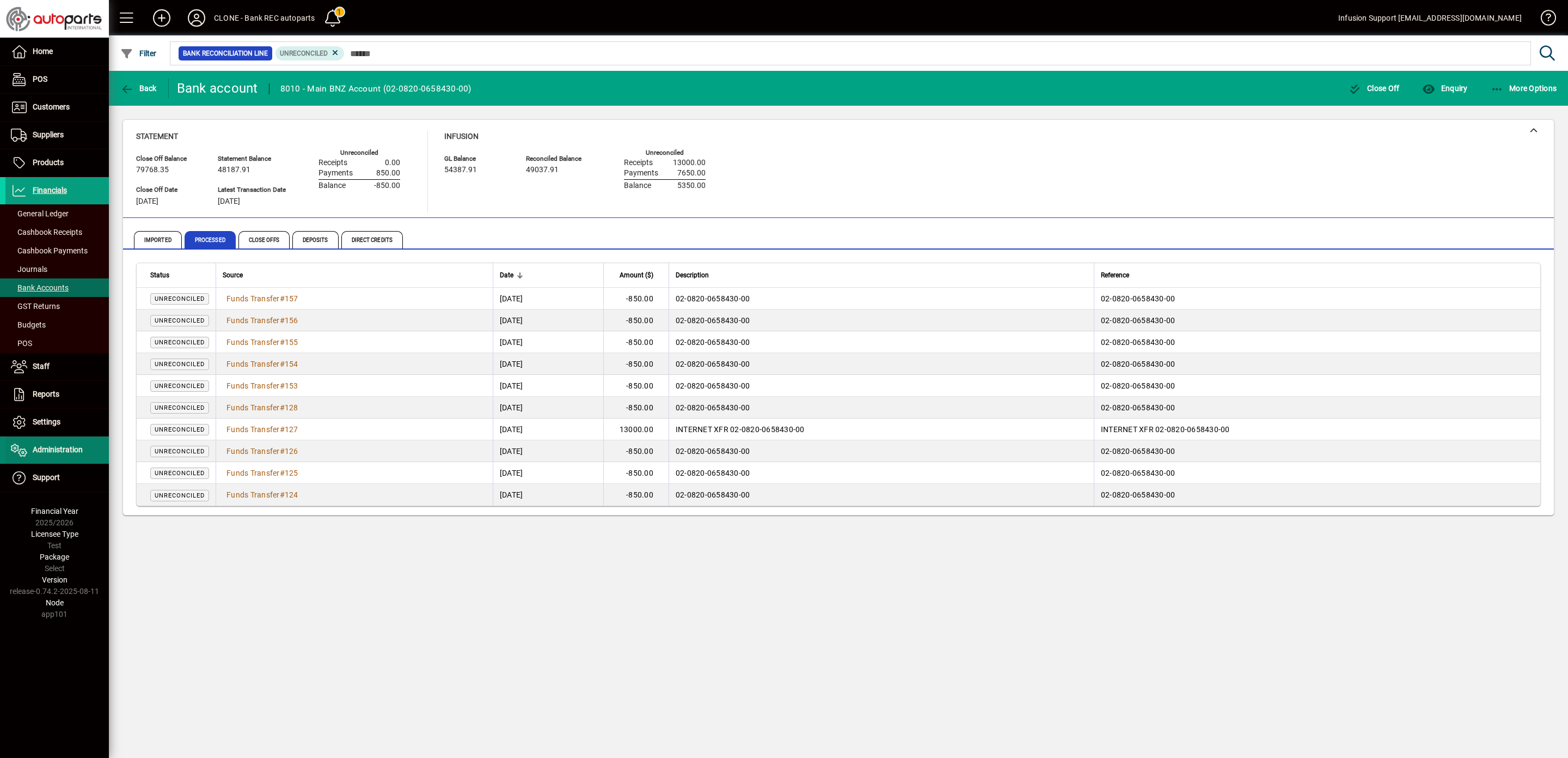
click at [37, 449] on span "Administration" at bounding box center [58, 449] width 50 height 9
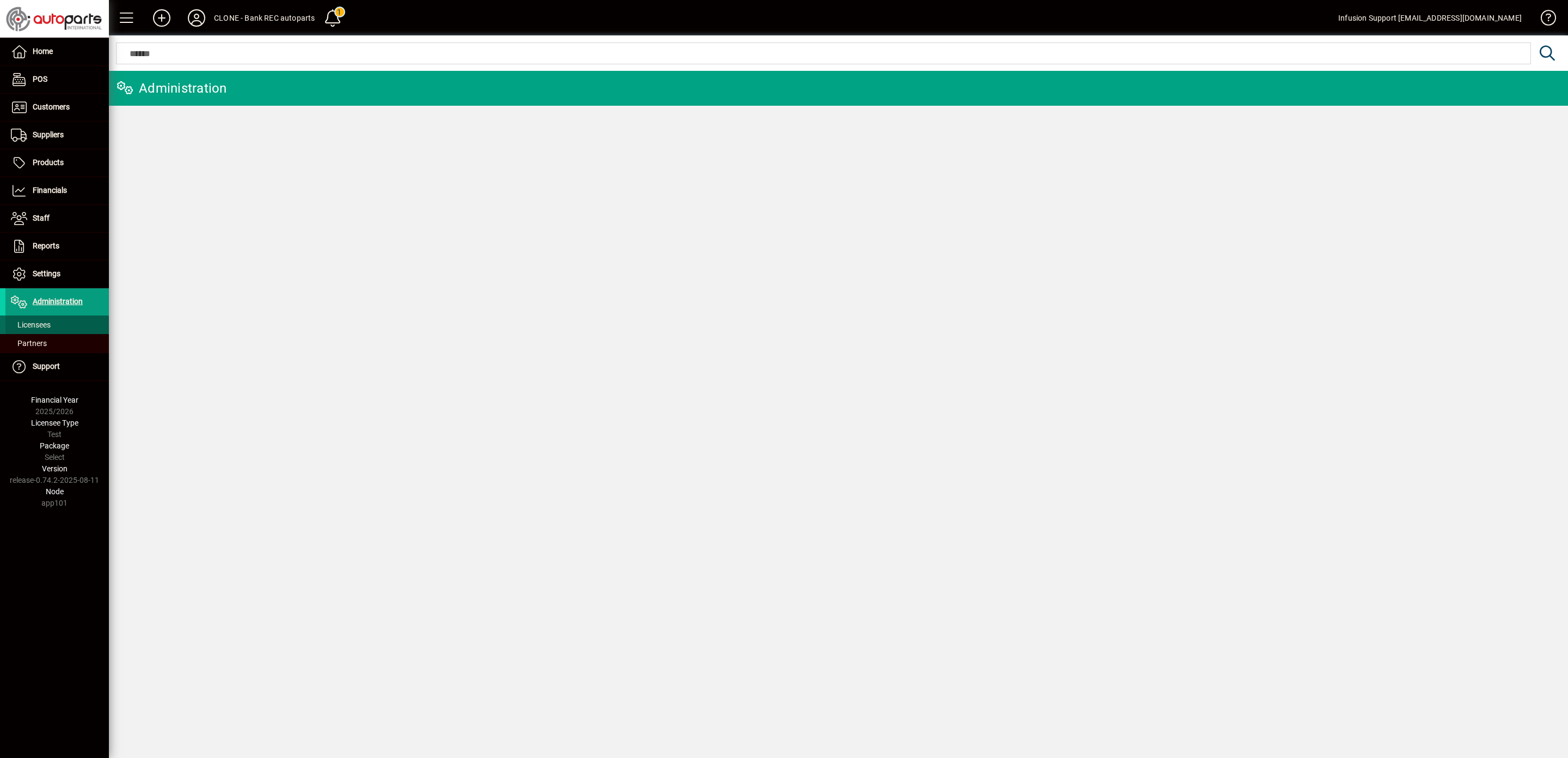
click at [35, 323] on span "Licensees" at bounding box center [31, 324] width 40 height 9
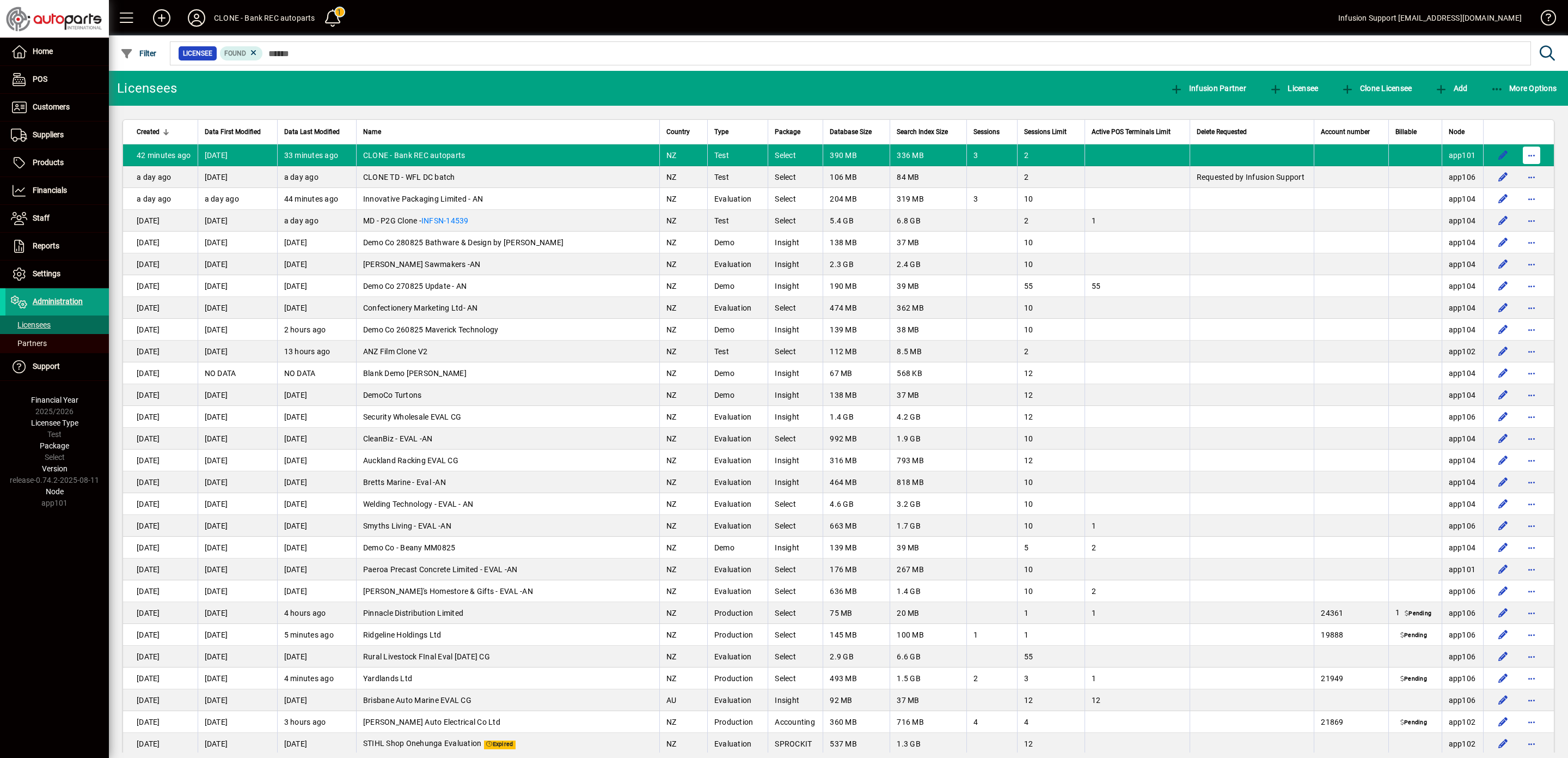
click at [1518, 157] on span "button" at bounding box center [1531, 155] width 26 height 26
click at [1441, 176] on span "Request licensee be deleted" at bounding box center [1461, 179] width 113 height 13
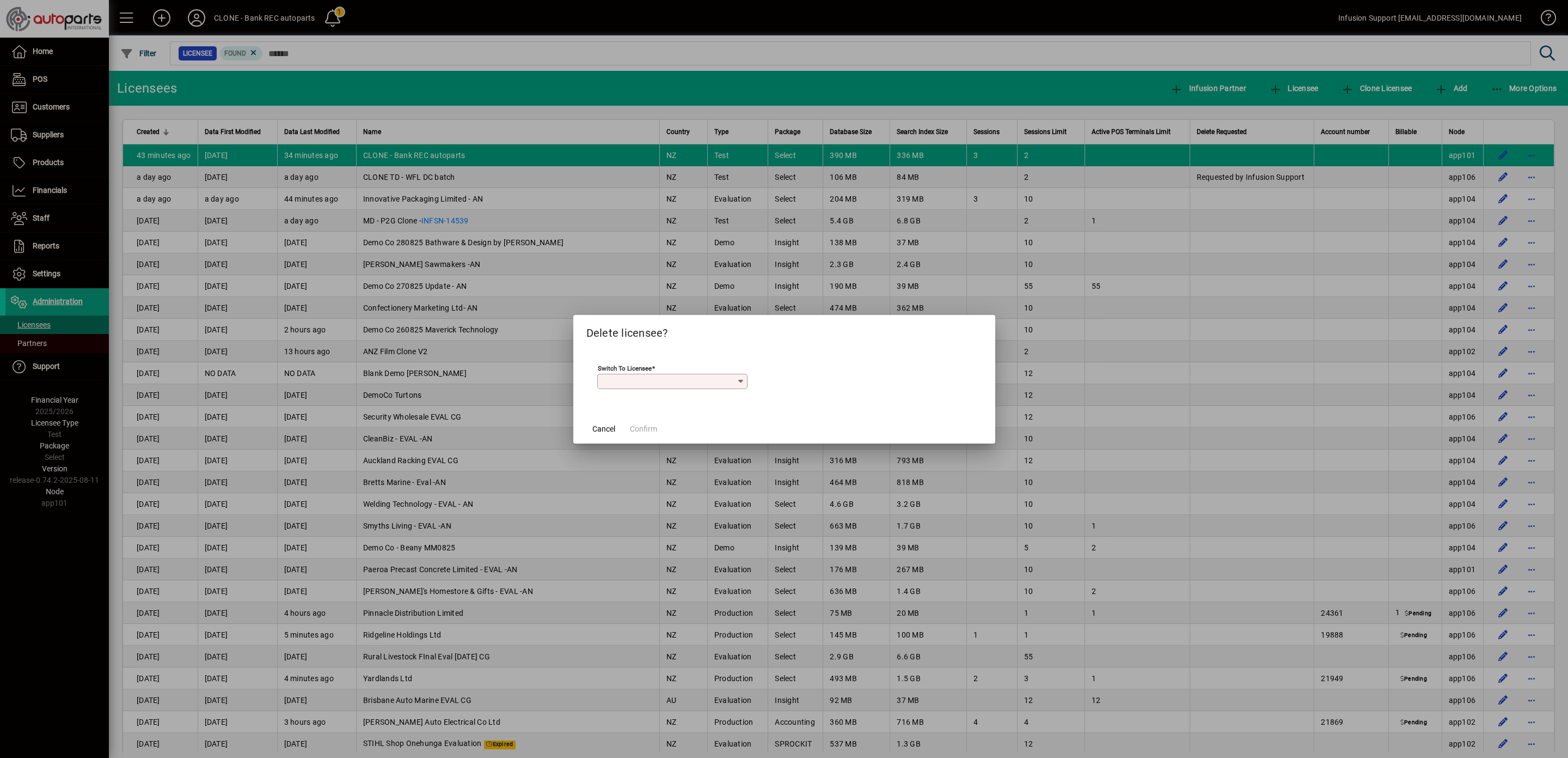
click at [713, 379] on input "Switch to licensee" at bounding box center [668, 381] width 136 height 9
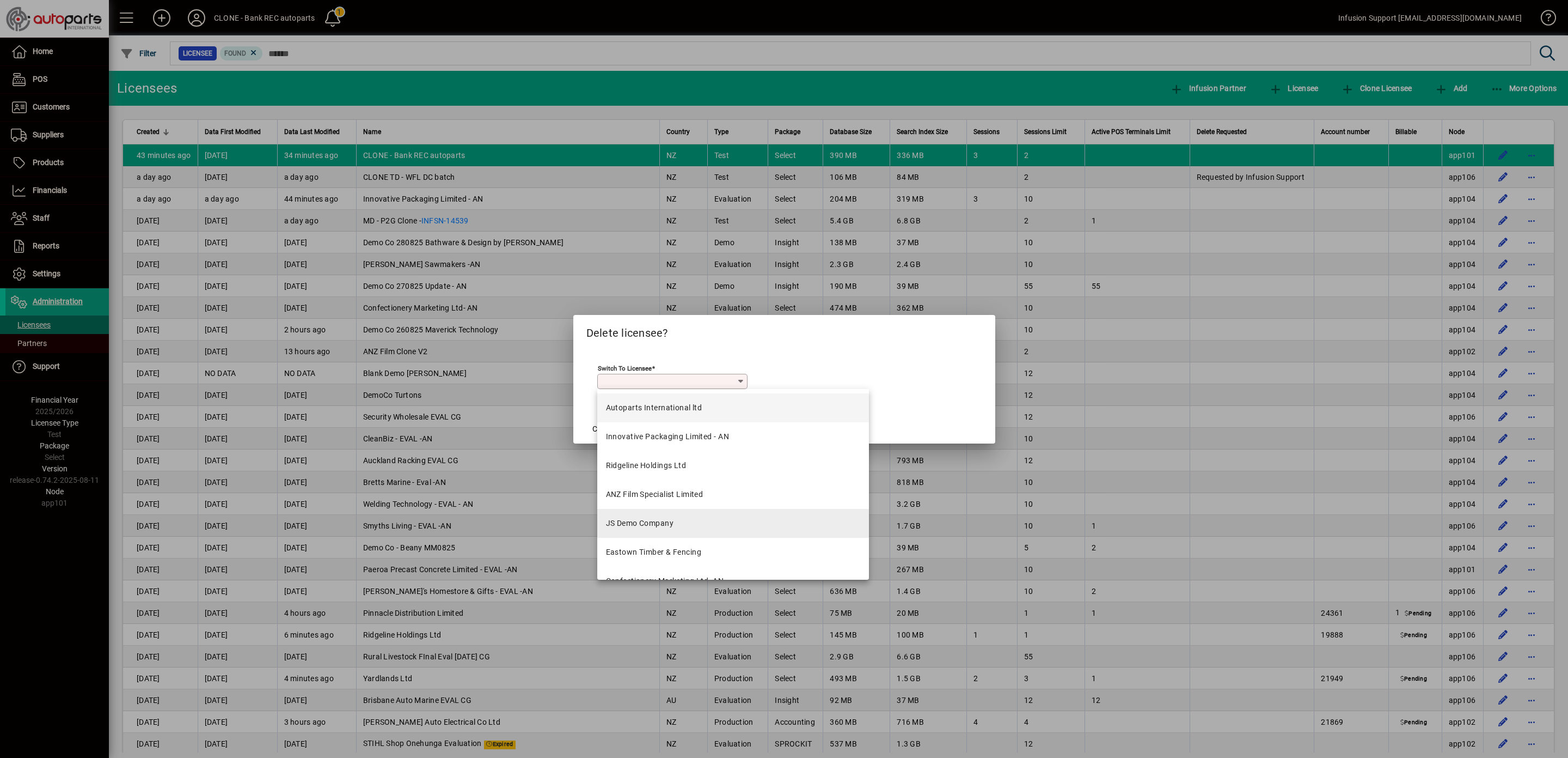
click at [636, 523] on div "JS Demo Company" at bounding box center [640, 523] width 68 height 11
type input "**********"
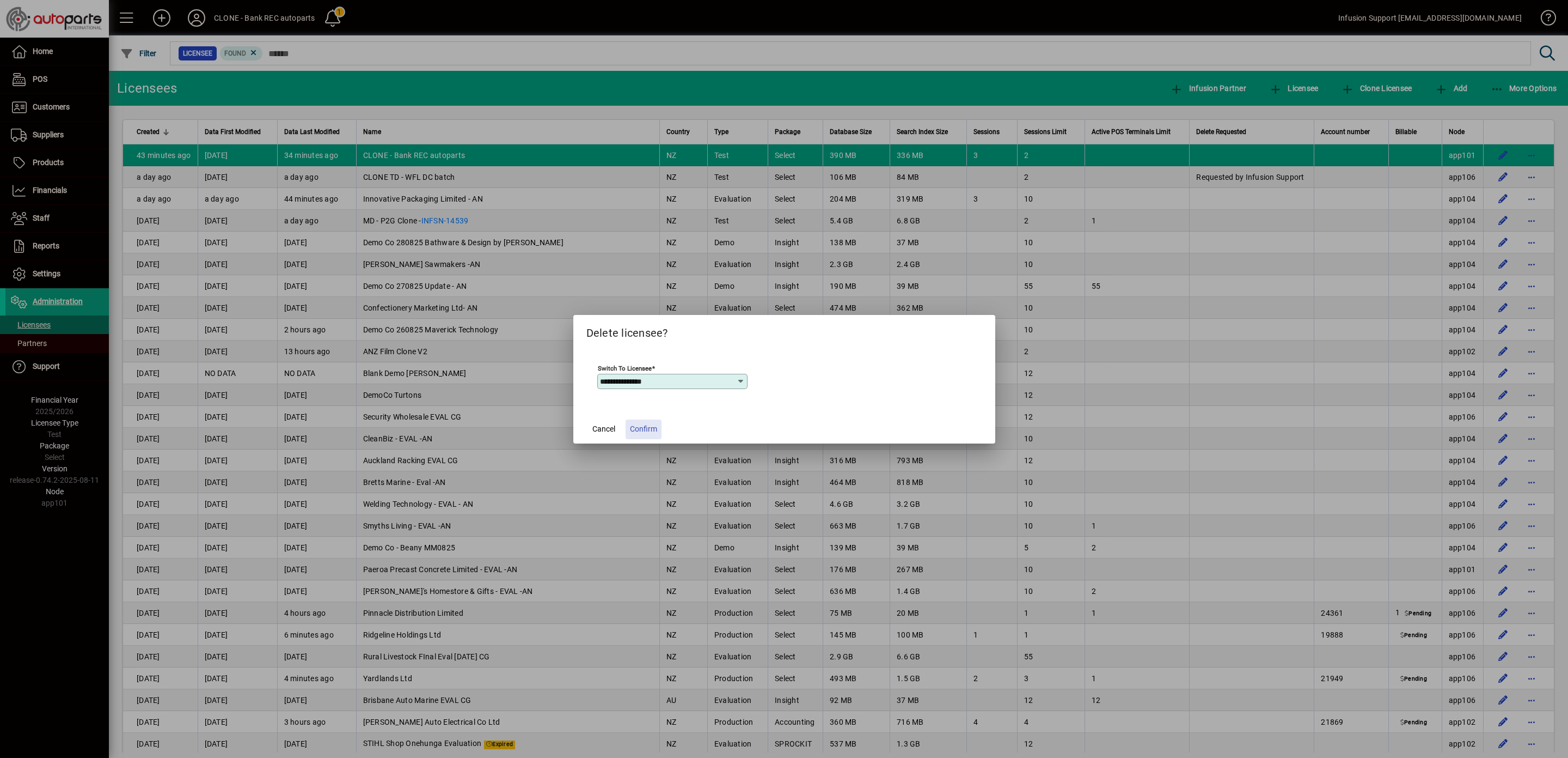
click at [645, 428] on span "Confirm" at bounding box center [644, 429] width 27 height 11
